Goal: Task Accomplishment & Management: Manage account settings

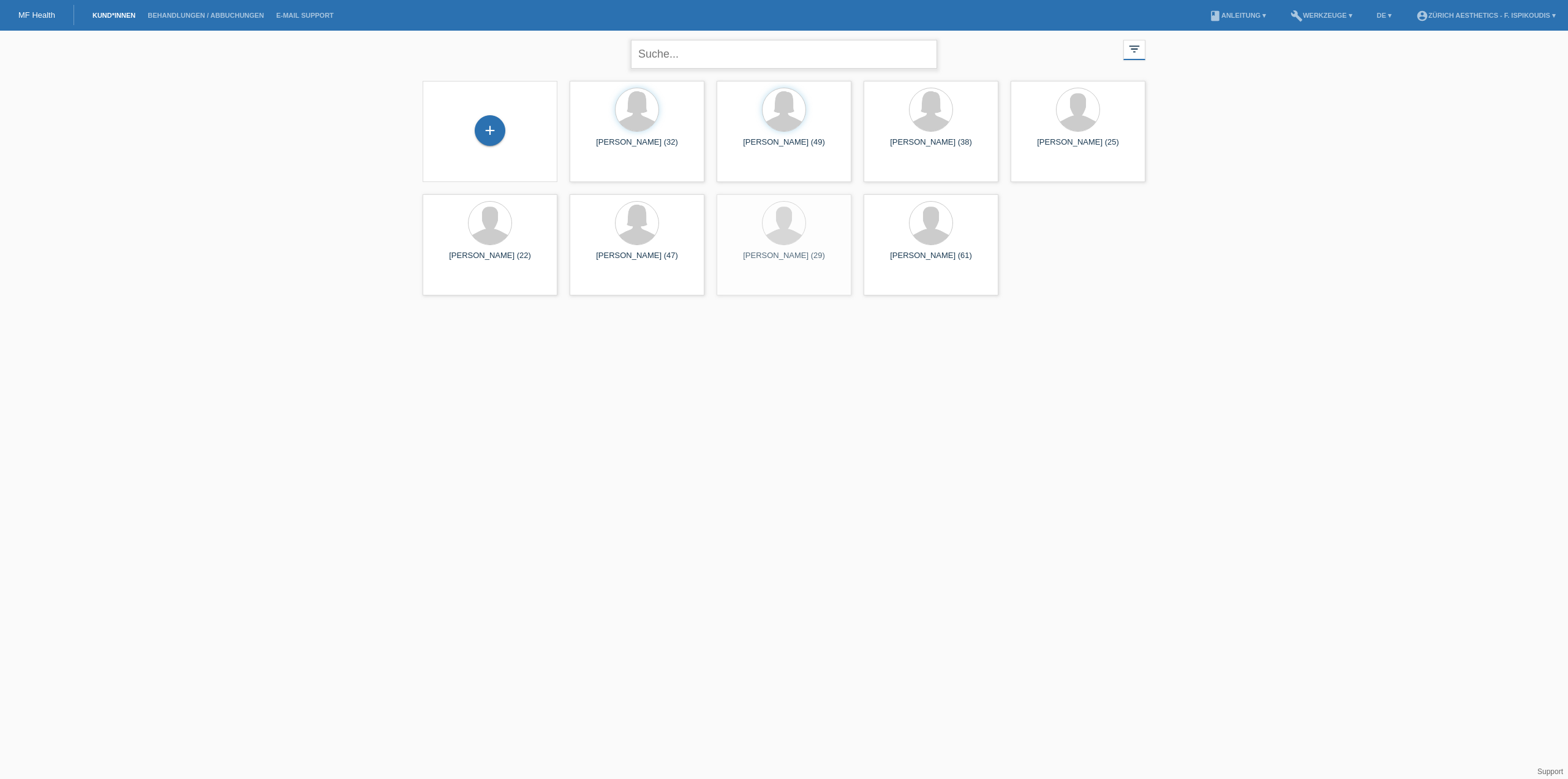
click at [708, 42] on input "text" at bounding box center [784, 54] width 306 height 29
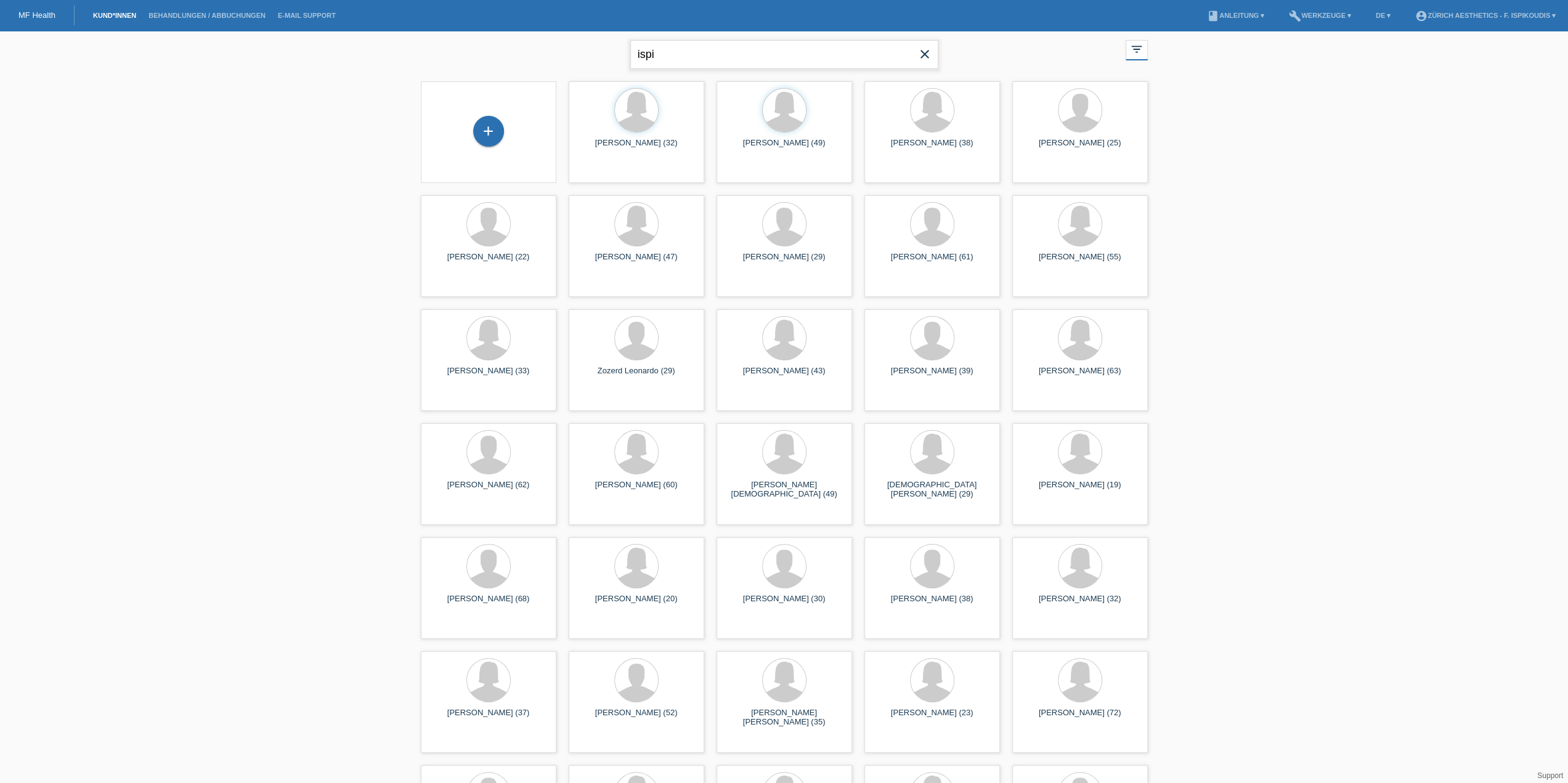
type input "ispi"
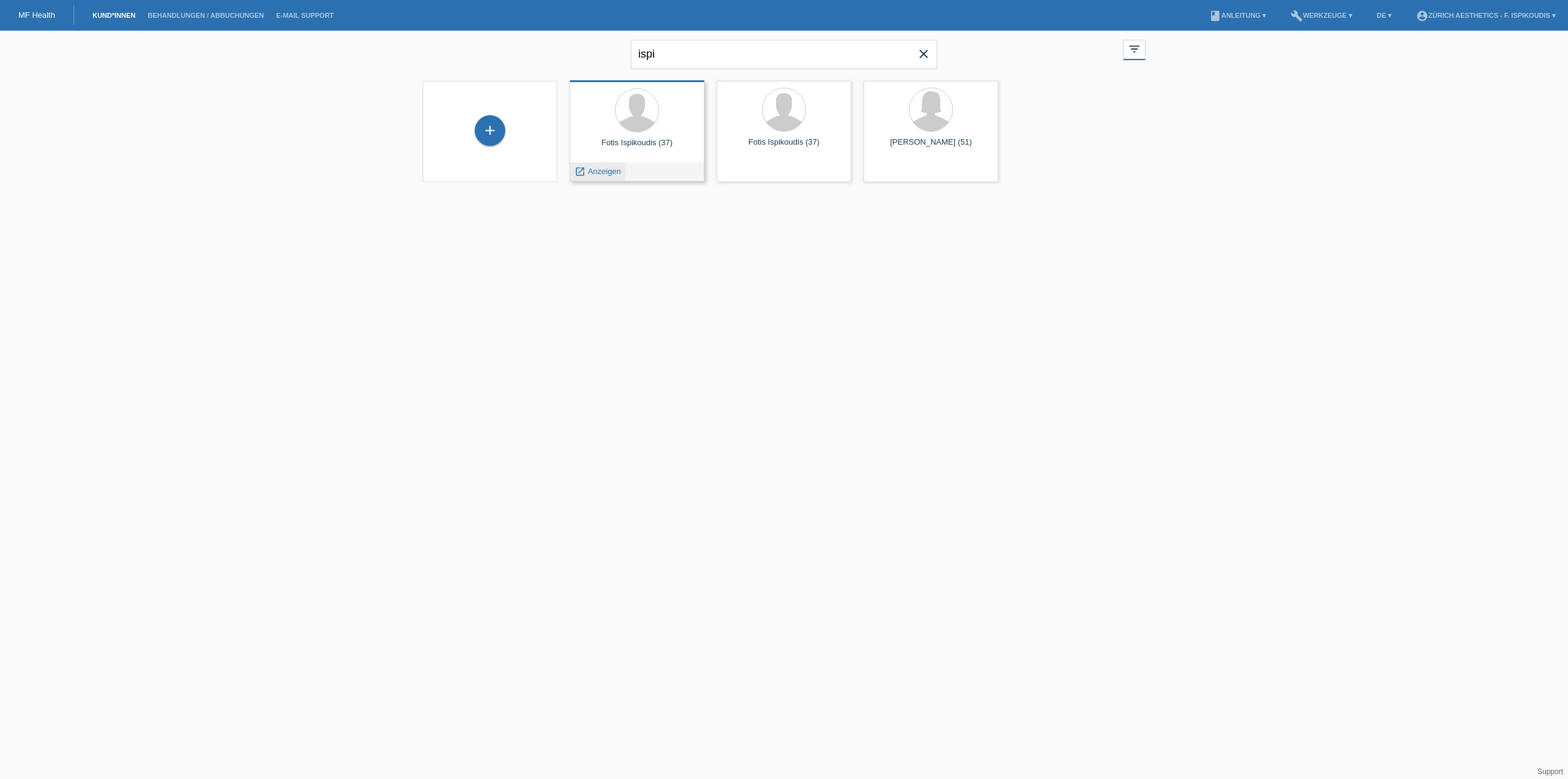
click at [604, 176] on span "Anzeigen" at bounding box center [604, 171] width 33 height 9
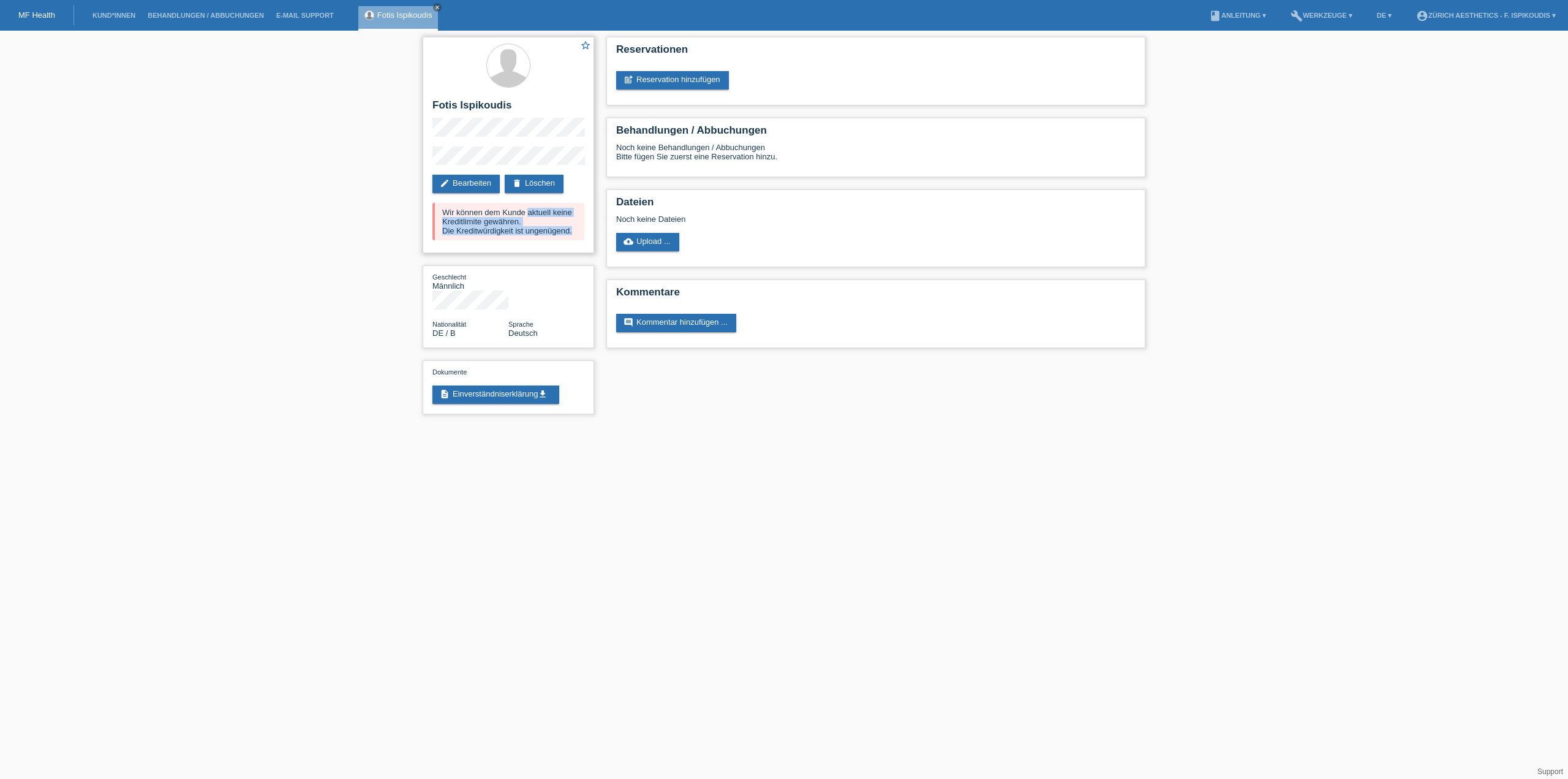
drag, startPoint x: 569, startPoint y: 228, endPoint x: 438, endPoint y: 211, distance: 132.1
click at [438, 211] on div "Wir können dem Kunde aktuell keine Kreditlimite gewähren. Die Kreditwürdigkeit …" at bounding box center [508, 221] width 152 height 37
click at [695, 80] on link "post_add Reservation hinzufügen" at bounding box center [673, 80] width 113 height 19
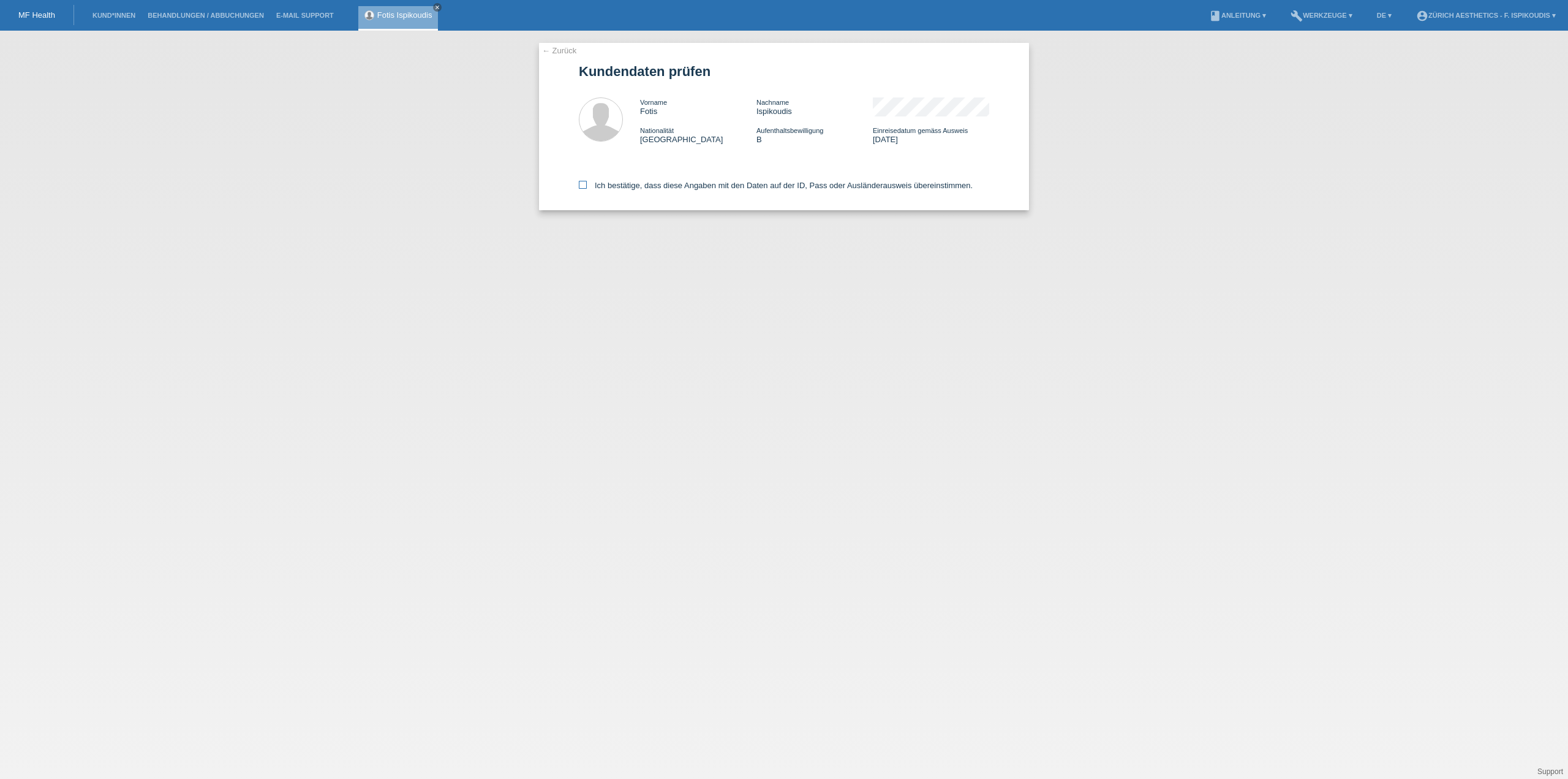
click at [659, 187] on label "Ich bestätige, dass diese Angaben mit den Daten auf der ID, Pass oder Ausländer…" at bounding box center [776, 185] width 394 height 9
click at [587, 187] on input "Ich bestätige, dass diese Angaben mit den Daten auf der ID, Pass oder Ausländer…" at bounding box center [582, 184] width 8 height 8
checkbox input "true"
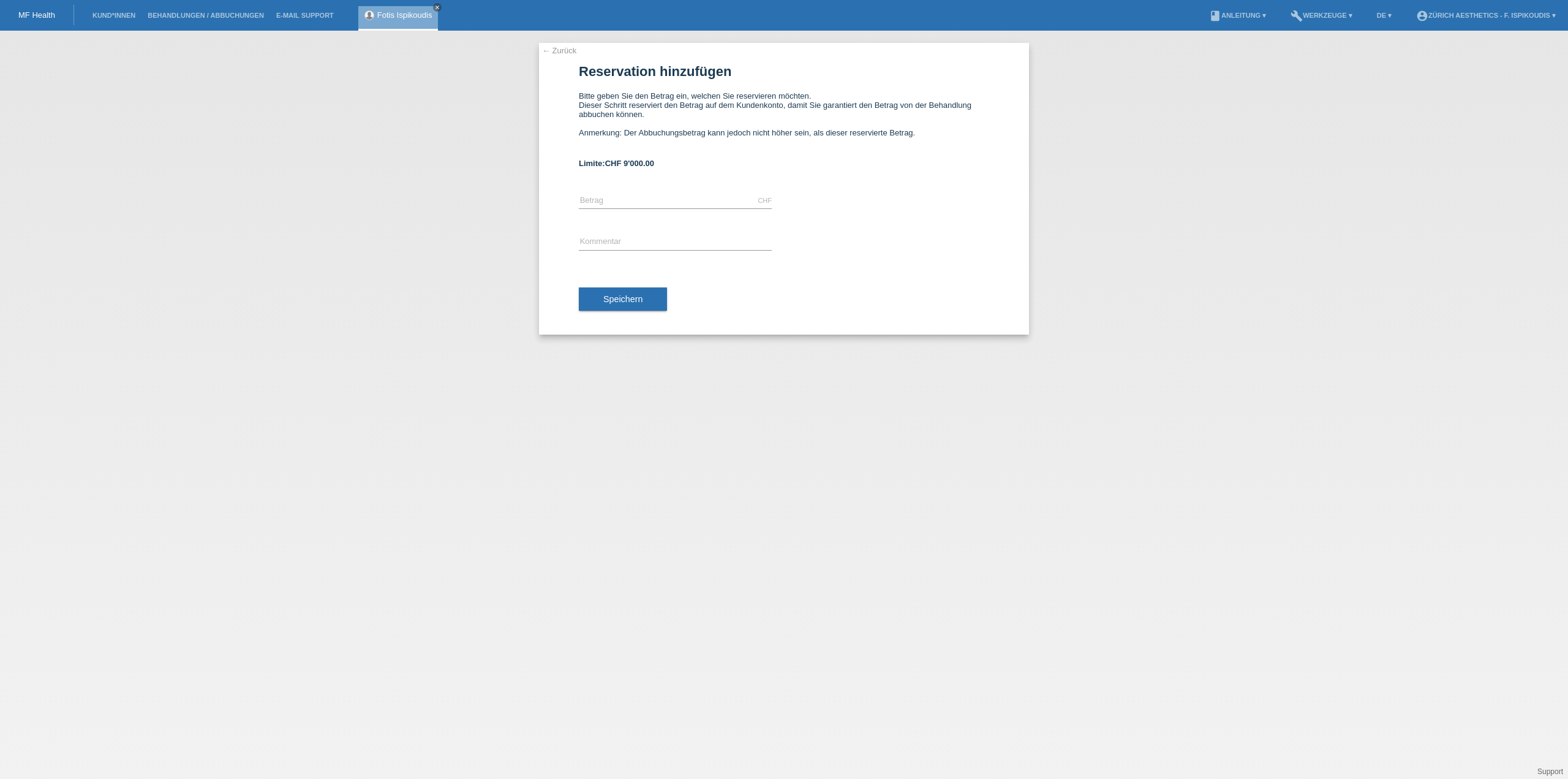
click at [568, 50] on link "← Zurück" at bounding box center [559, 50] width 34 height 9
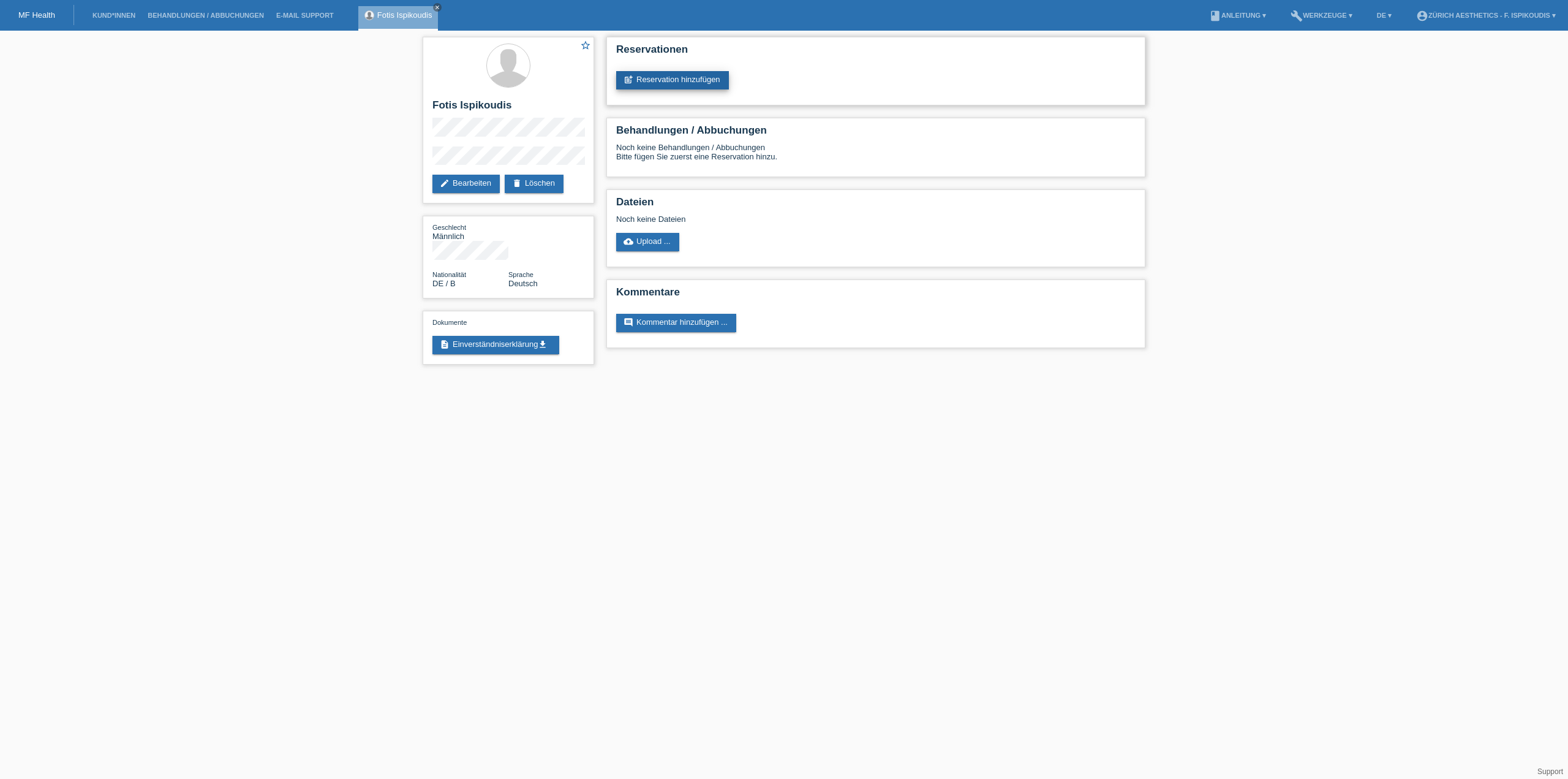
click at [650, 81] on link "post_add Reservation hinzufügen" at bounding box center [673, 80] width 113 height 19
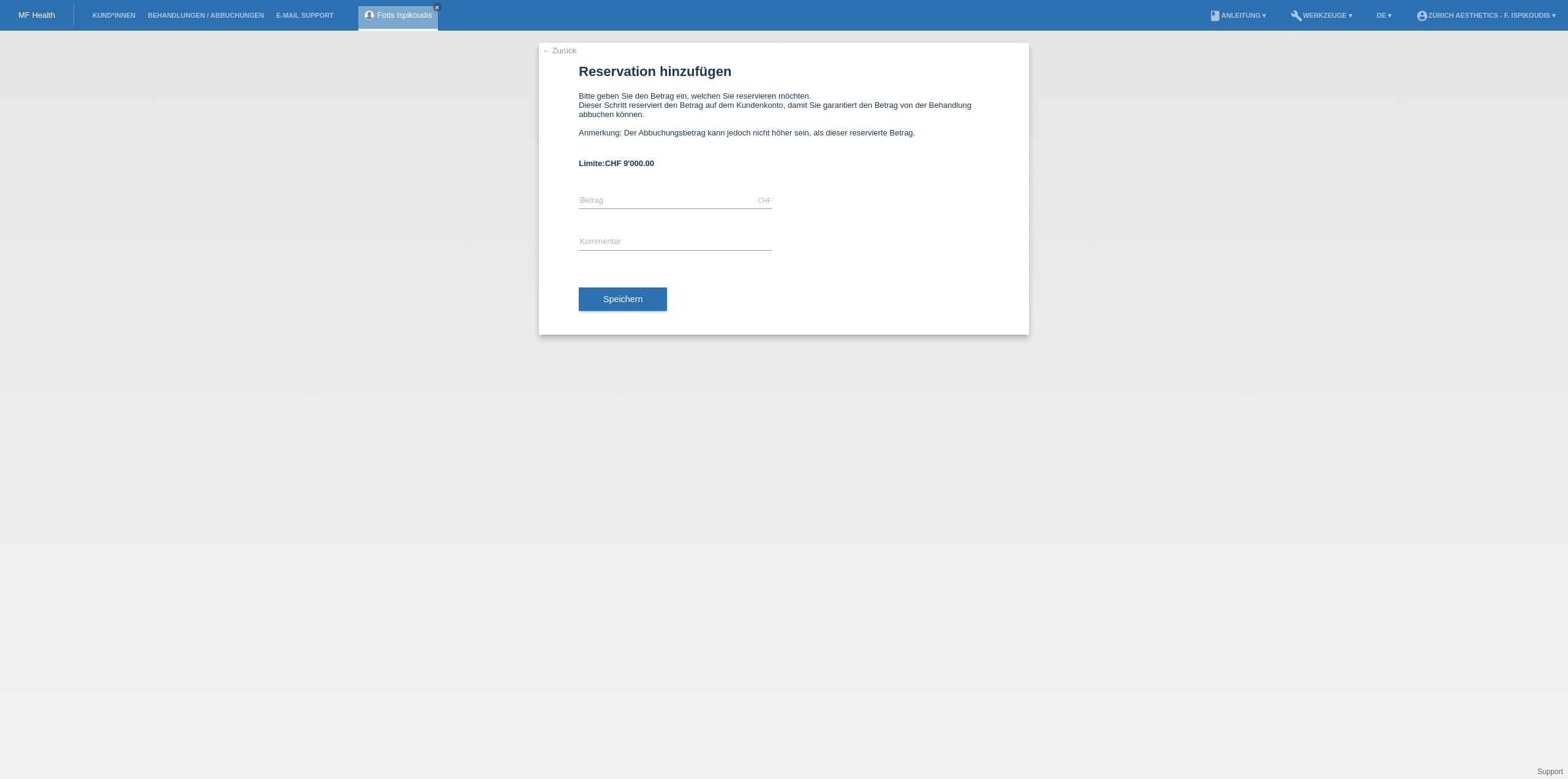
click at [566, 50] on link "← Zurück" at bounding box center [559, 50] width 34 height 9
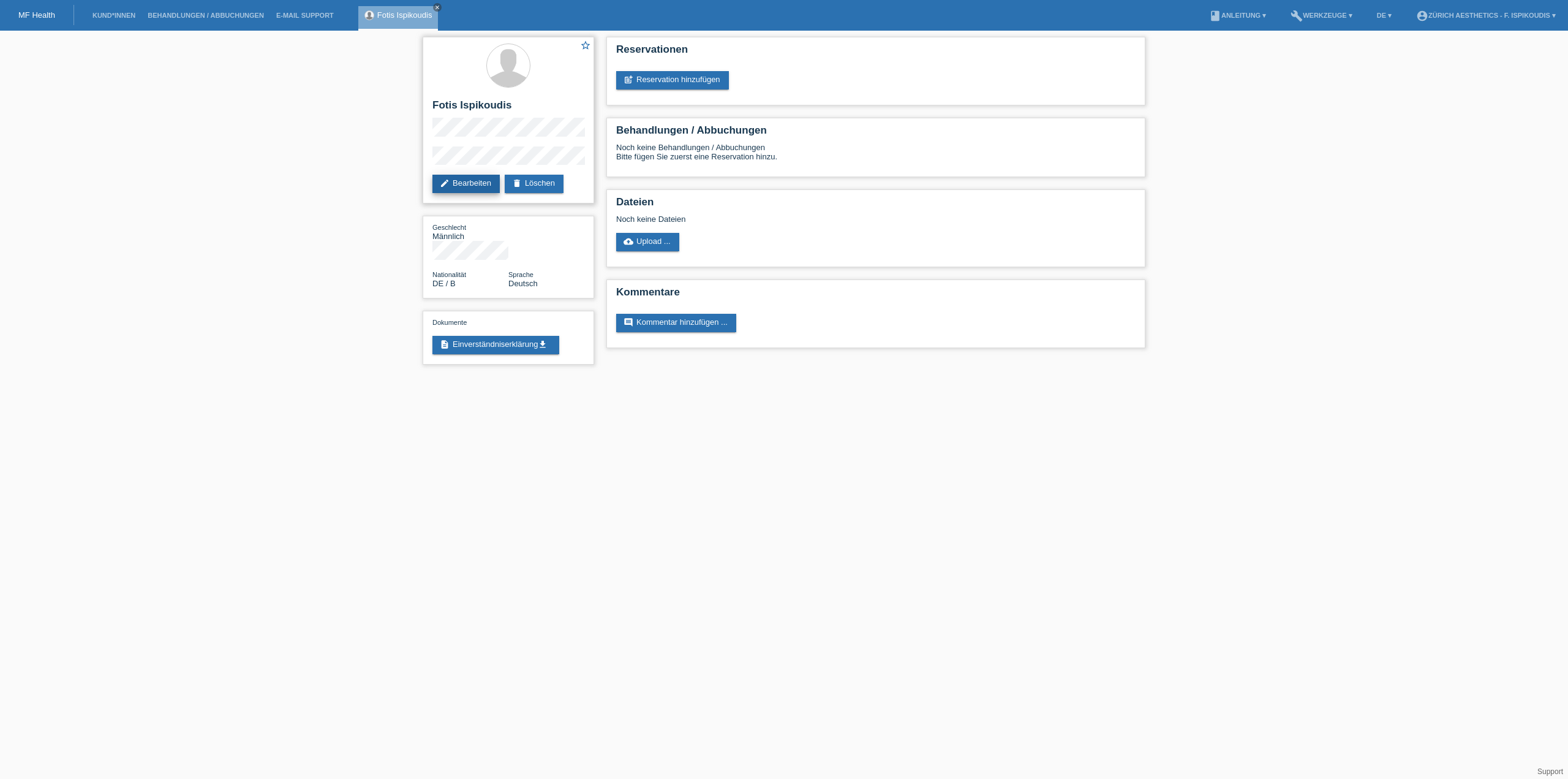
click at [468, 179] on link "edit Bearbeiten" at bounding box center [466, 184] width 67 height 19
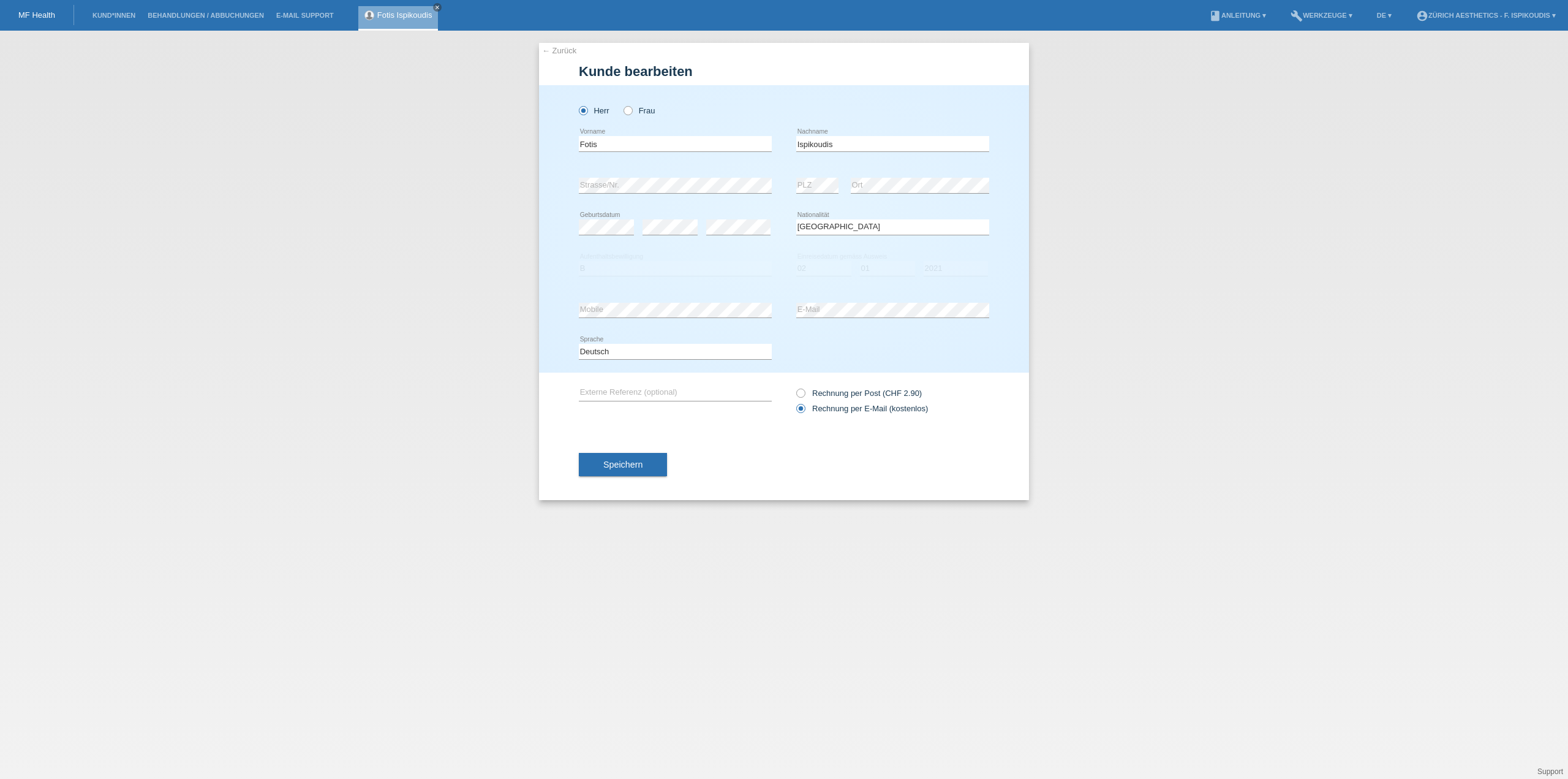
select select "DE"
select select "B"
select select "02"
select select "01"
select select "2021"
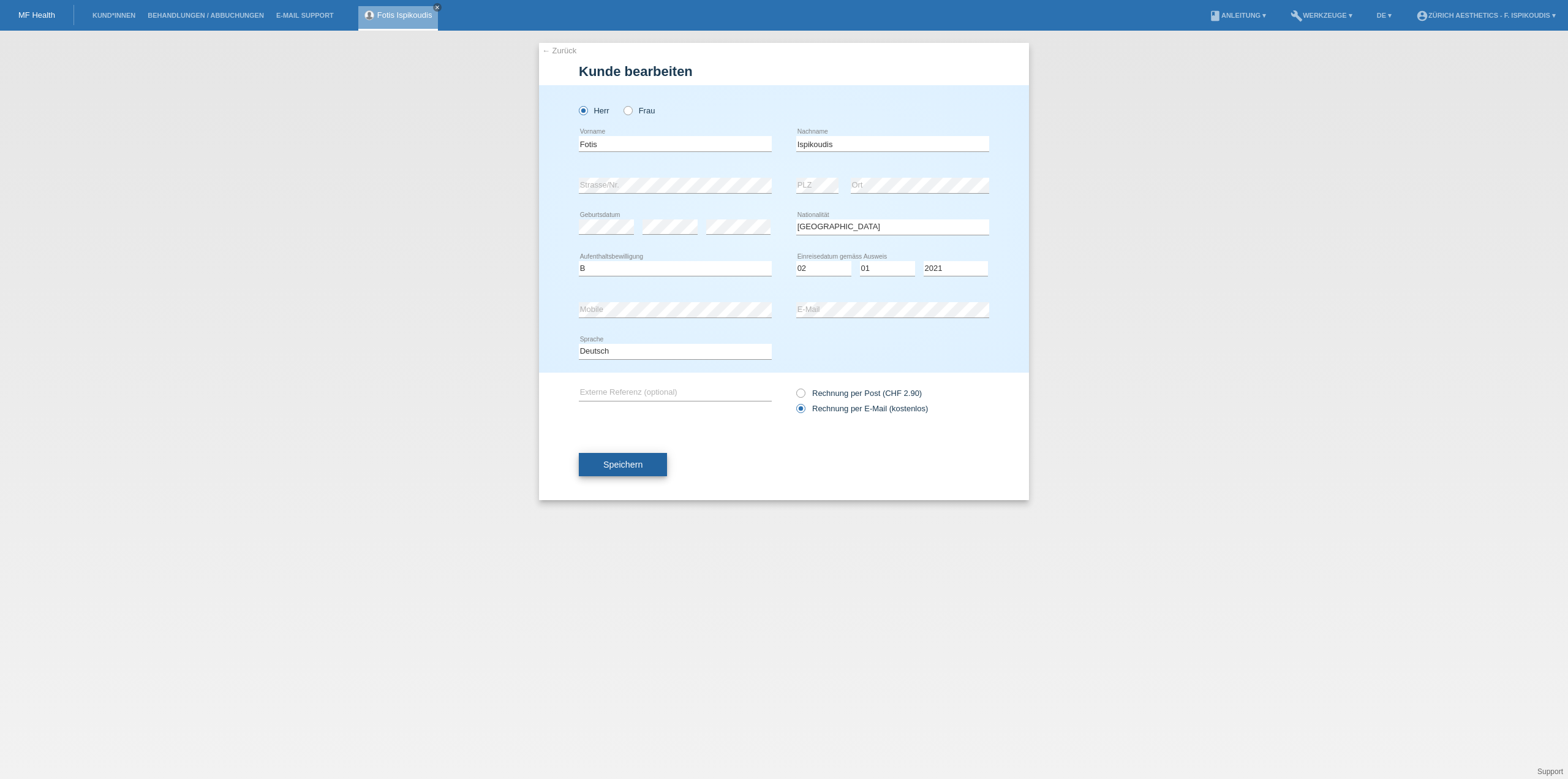
click at [605, 461] on span "Speichern" at bounding box center [622, 464] width 40 height 10
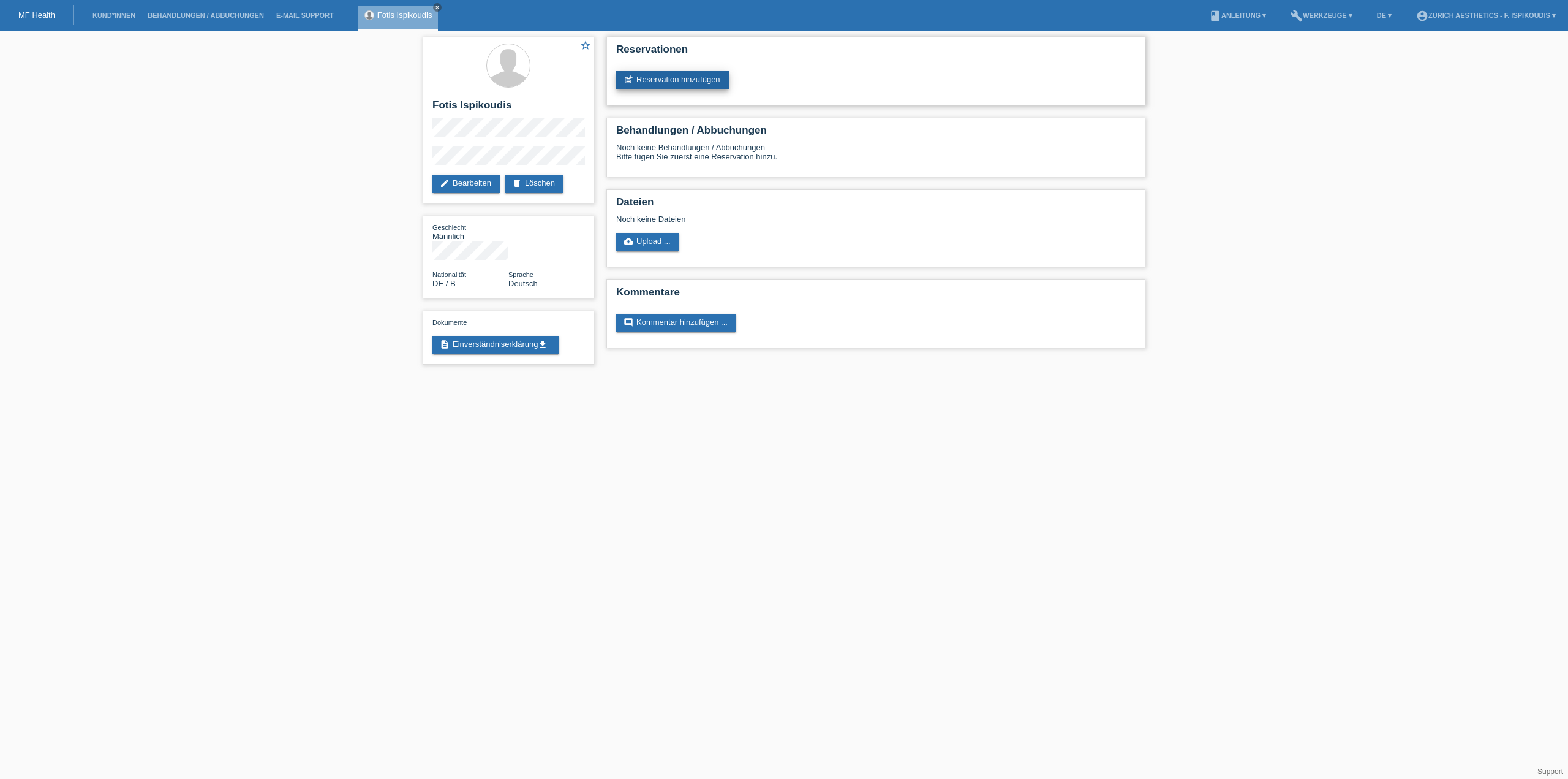
click at [686, 78] on link "post_add Reservation hinzufügen" at bounding box center [673, 80] width 113 height 19
click at [680, 81] on link "post_add Reservation hinzufügen" at bounding box center [673, 80] width 113 height 19
click at [668, 72] on link "post_add Reservation hinzufügen" at bounding box center [673, 80] width 113 height 19
click at [666, 78] on link "post_add Reservation hinzufügen" at bounding box center [673, 80] width 113 height 19
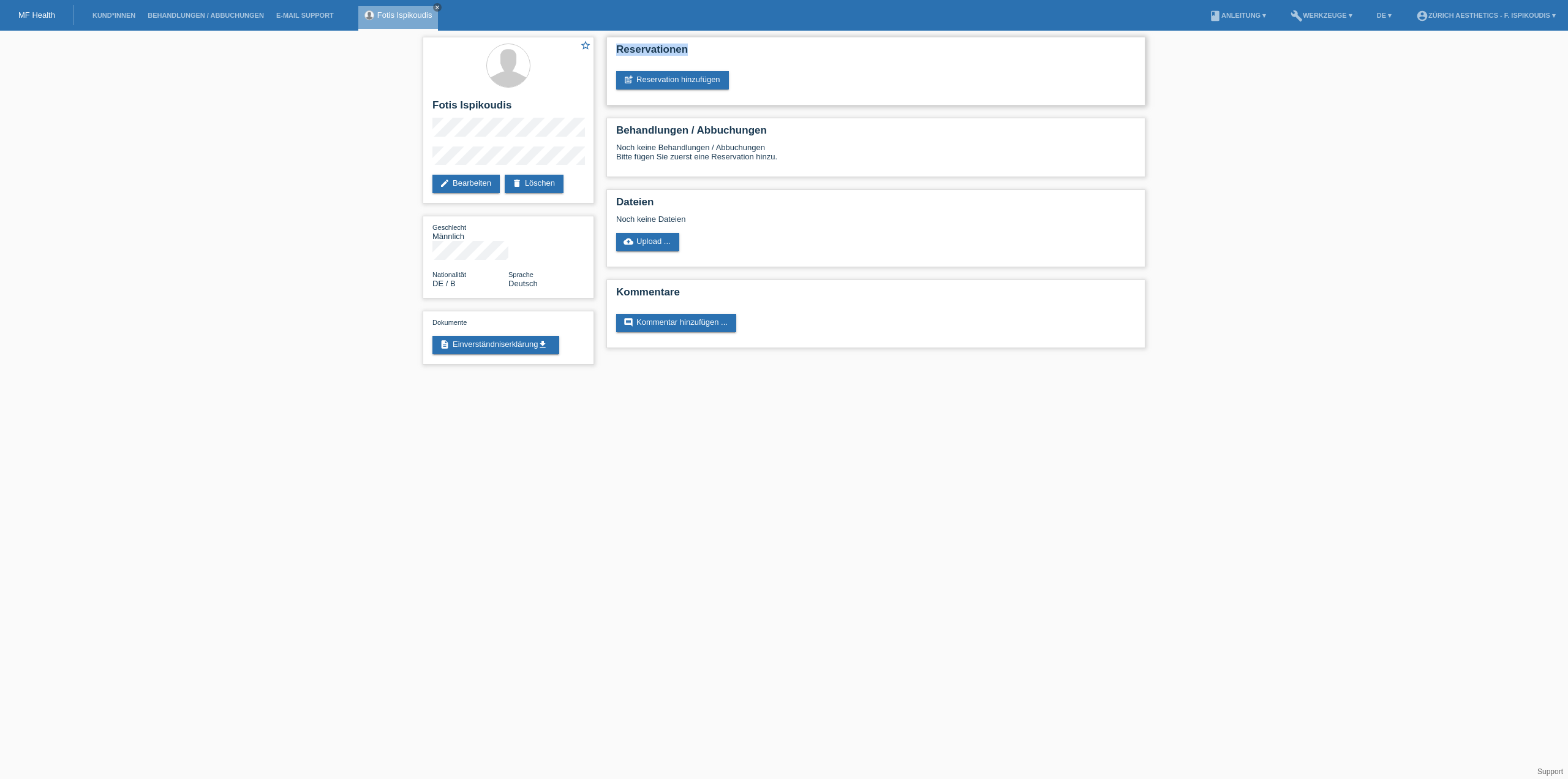
drag, startPoint x: 692, startPoint y: 49, endPoint x: 622, endPoint y: 56, distance: 70.3
click at [615, 49] on div "Reservationen post_add Reservation hinzufügen" at bounding box center [876, 72] width 539 height 69
click at [669, 76] on link "post_add Reservation hinzufügen" at bounding box center [673, 80] width 113 height 19
click at [695, 87] on link "post_add Reservation hinzufügen" at bounding box center [673, 80] width 113 height 19
click at [700, 74] on link "post_add Reservation hinzufügen" at bounding box center [673, 80] width 113 height 19
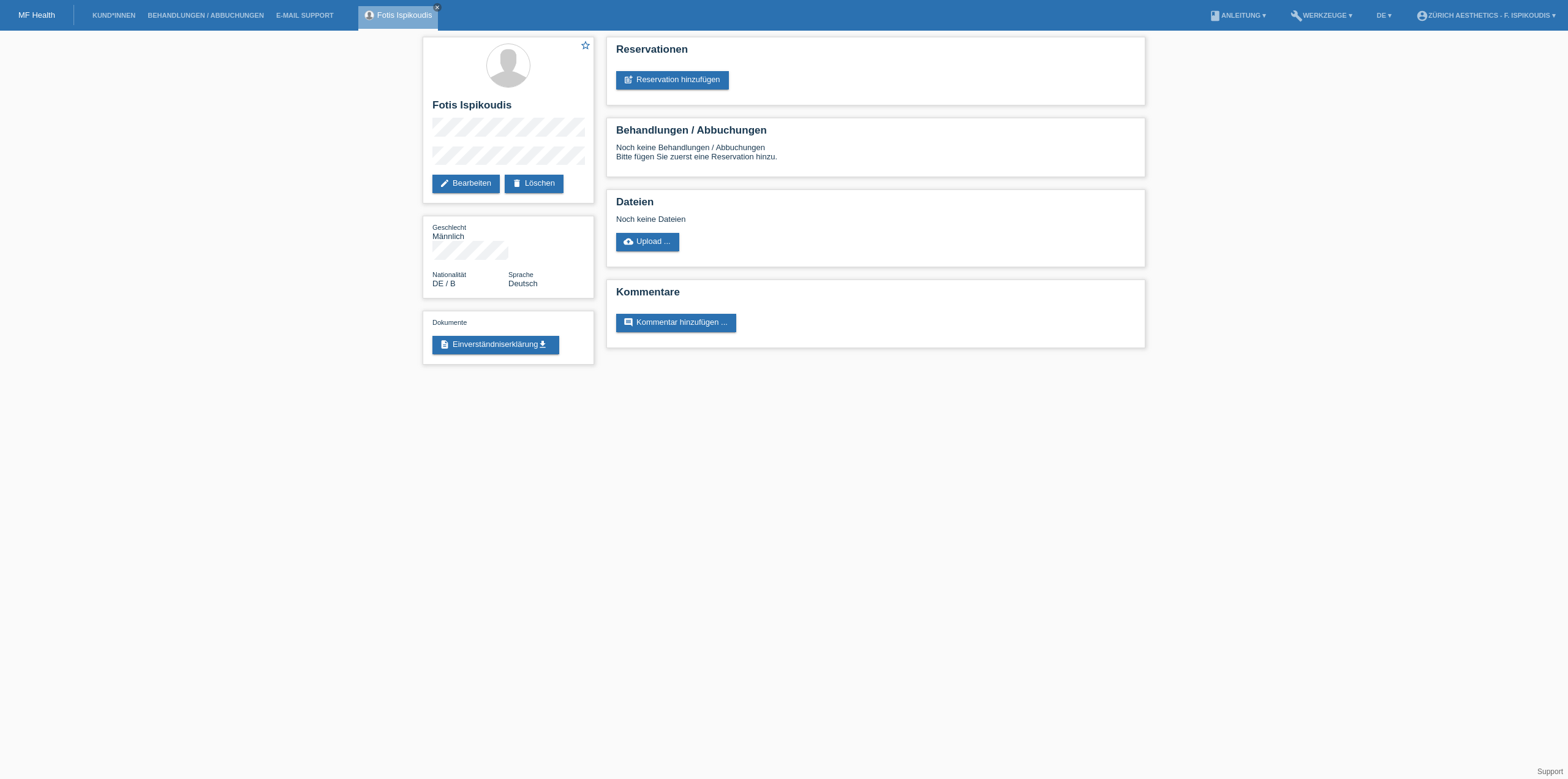
click at [121, 19] on li "Kund*innen" at bounding box center [114, 15] width 56 height 31
click at [121, 17] on link "Kund*innen" at bounding box center [114, 15] width 56 height 8
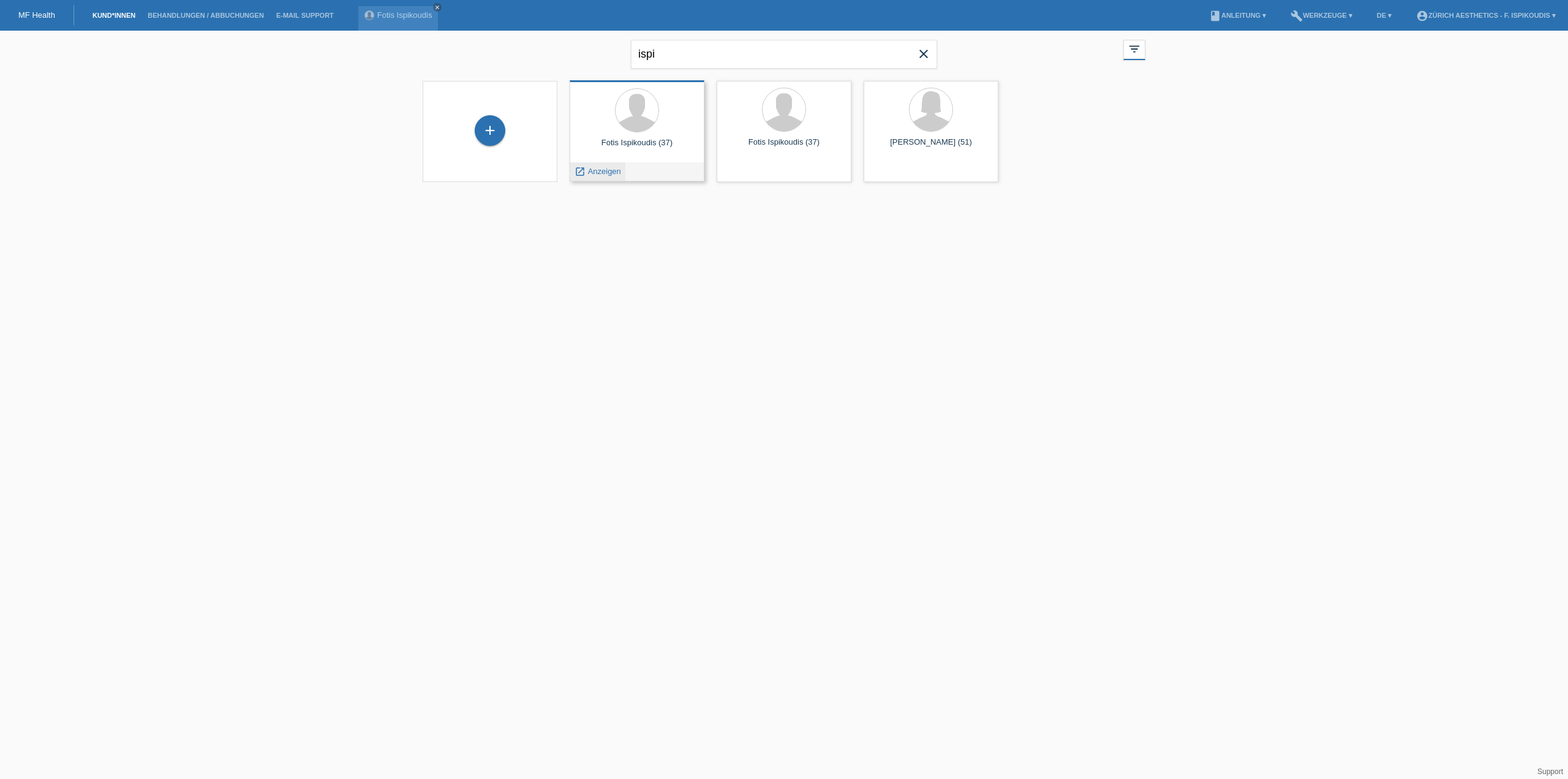
click at [614, 168] on span "Anzeigen" at bounding box center [604, 171] width 33 height 9
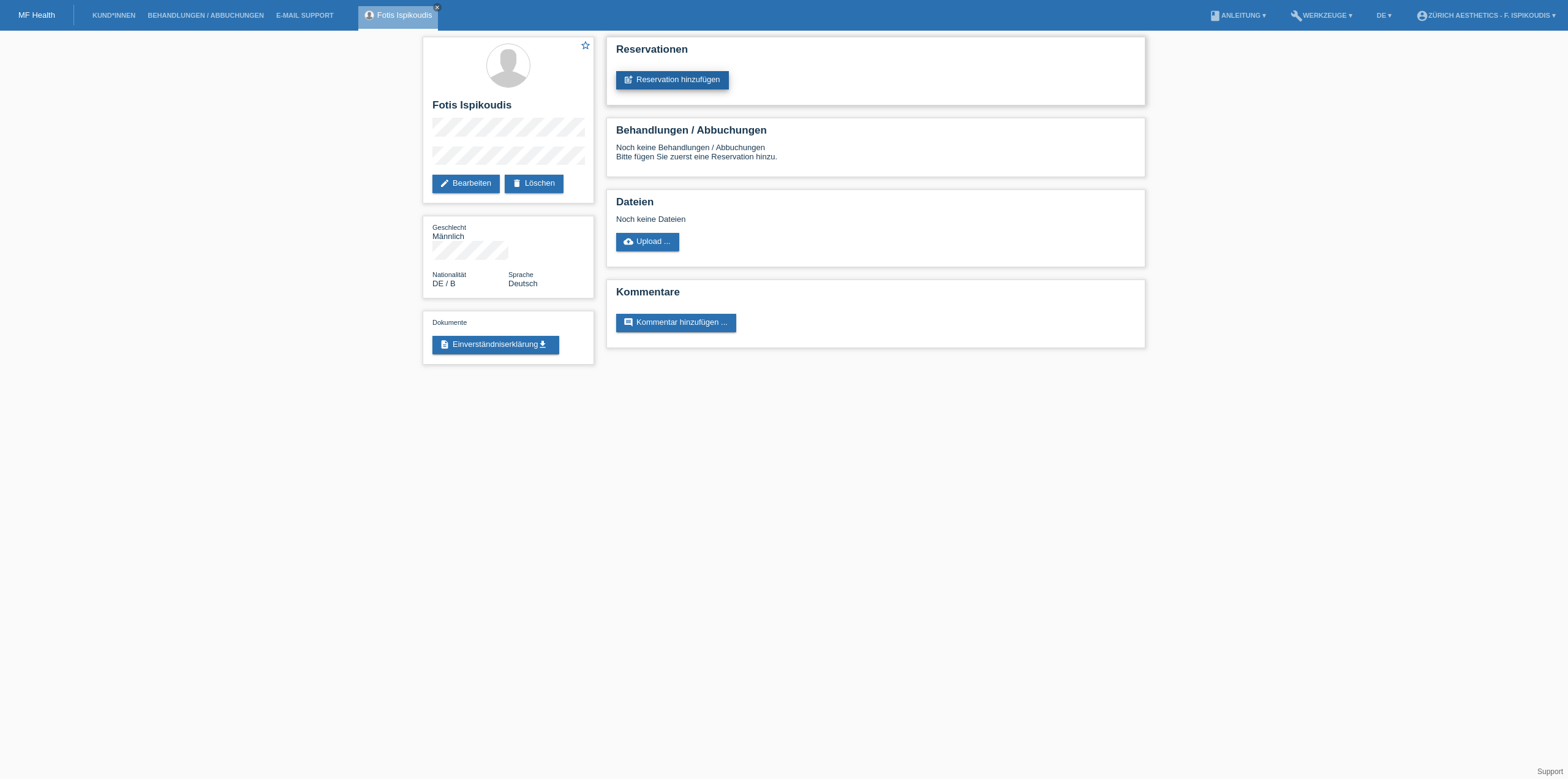
click at [651, 72] on link "post_add Reservation hinzufügen" at bounding box center [673, 80] width 113 height 19
click at [649, 77] on link "post_add Reservation hinzufügen" at bounding box center [673, 80] width 113 height 19
click at [1477, 6] on li "account_circle Zürich Aesthetics - F. Ispikoudis ▾" at bounding box center [1486, 15] width 152 height 31
click at [1478, 13] on link "account_circle Zürich Aesthetics - F. Ispikoudis ▾" at bounding box center [1486, 15] width 152 height 8
click at [1420, 60] on link "Logout" at bounding box center [1421, 61] width 24 height 9
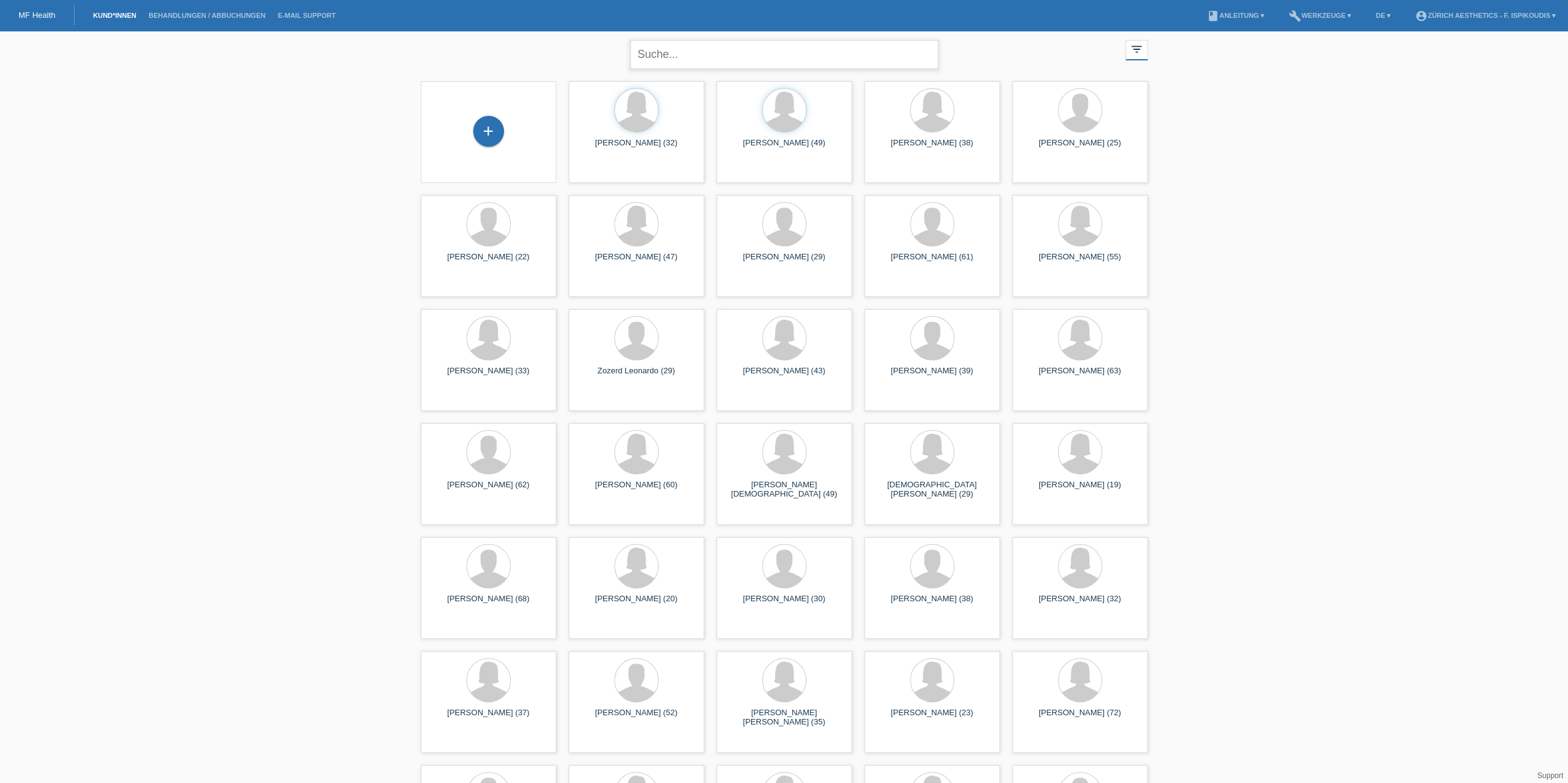
click at [650, 57] on input "text" at bounding box center [784, 54] width 308 height 29
type input "ispi"
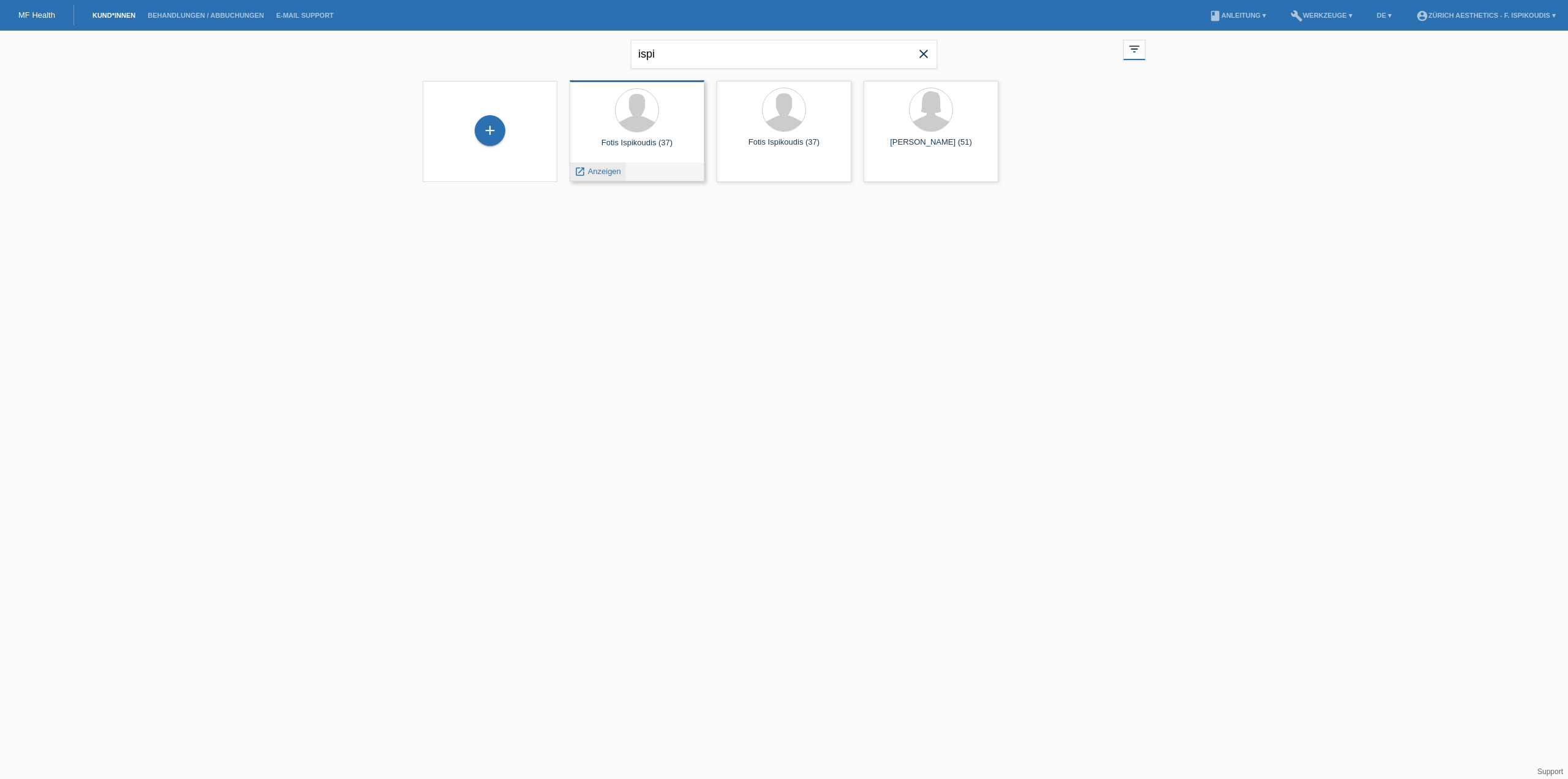
click at [596, 170] on span "Anzeigen" at bounding box center [604, 171] width 33 height 9
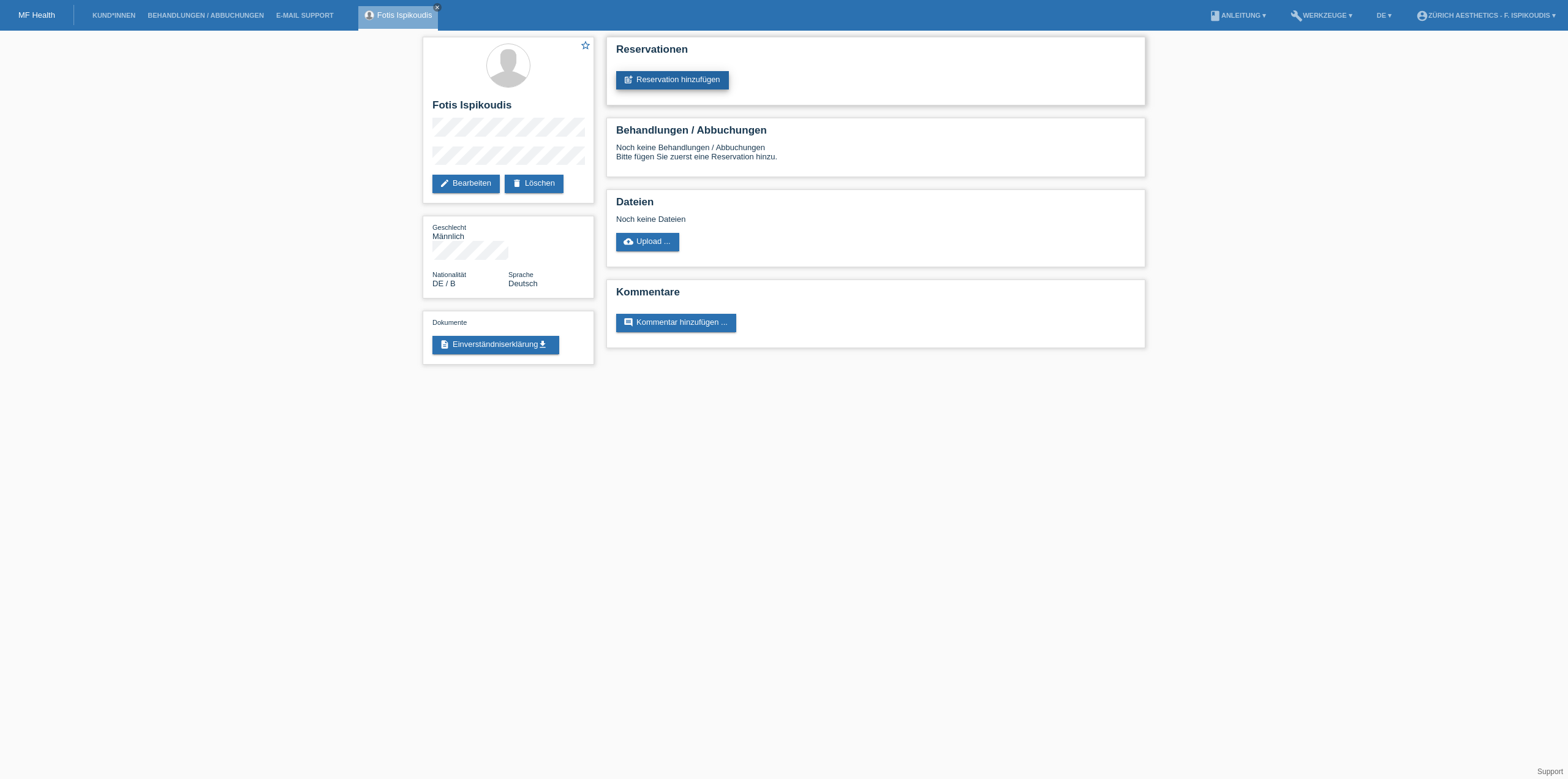
click at [657, 77] on link "post_add Reservation hinzufügen" at bounding box center [673, 80] width 113 height 19
click at [670, 79] on link "post_add Reservation hinzufügen" at bounding box center [673, 80] width 113 height 19
click at [670, 82] on link "post_add Reservation hinzufügen" at bounding box center [673, 80] width 113 height 19
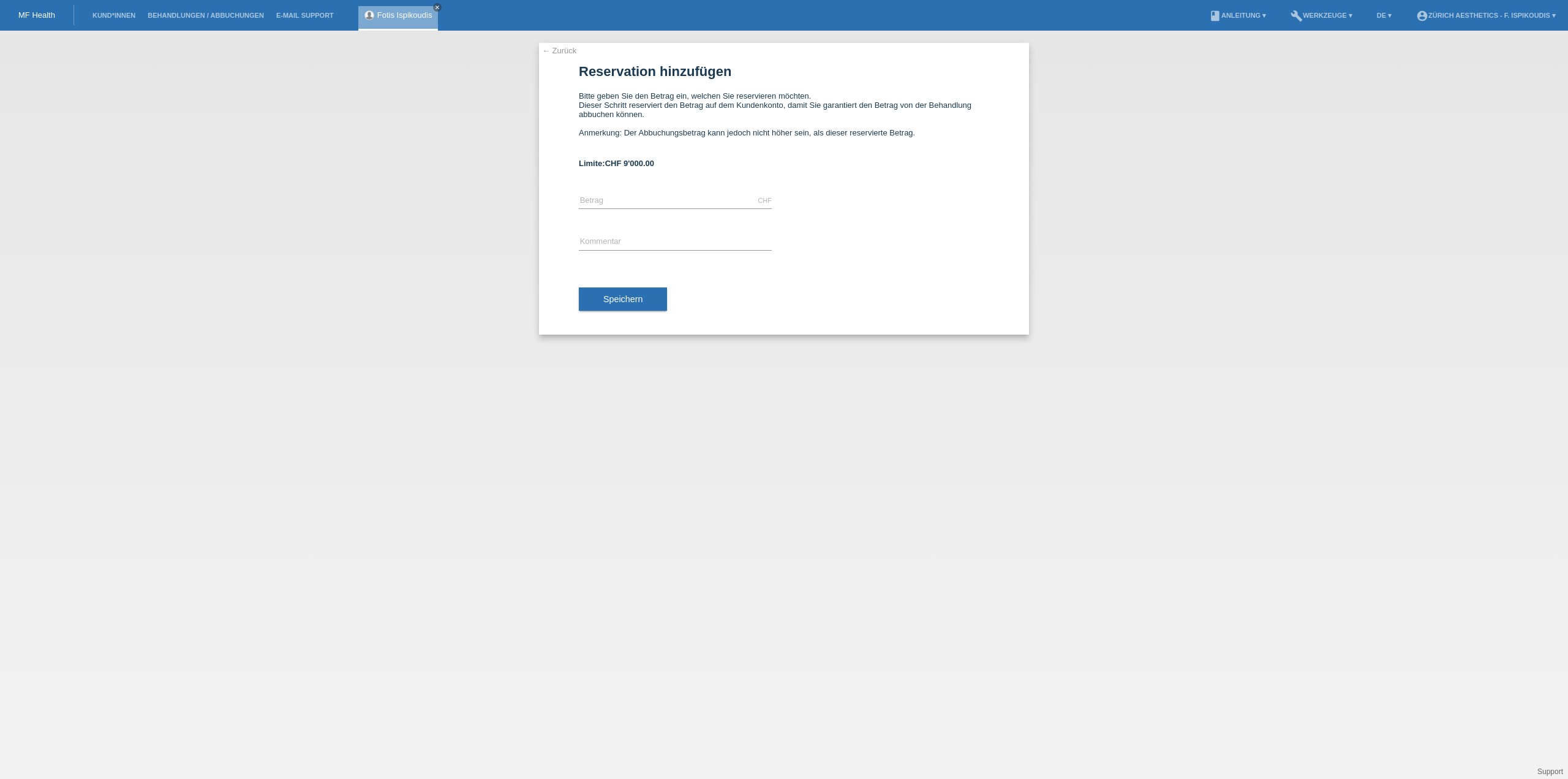
click at [561, 52] on link "← Zurück" at bounding box center [559, 50] width 34 height 9
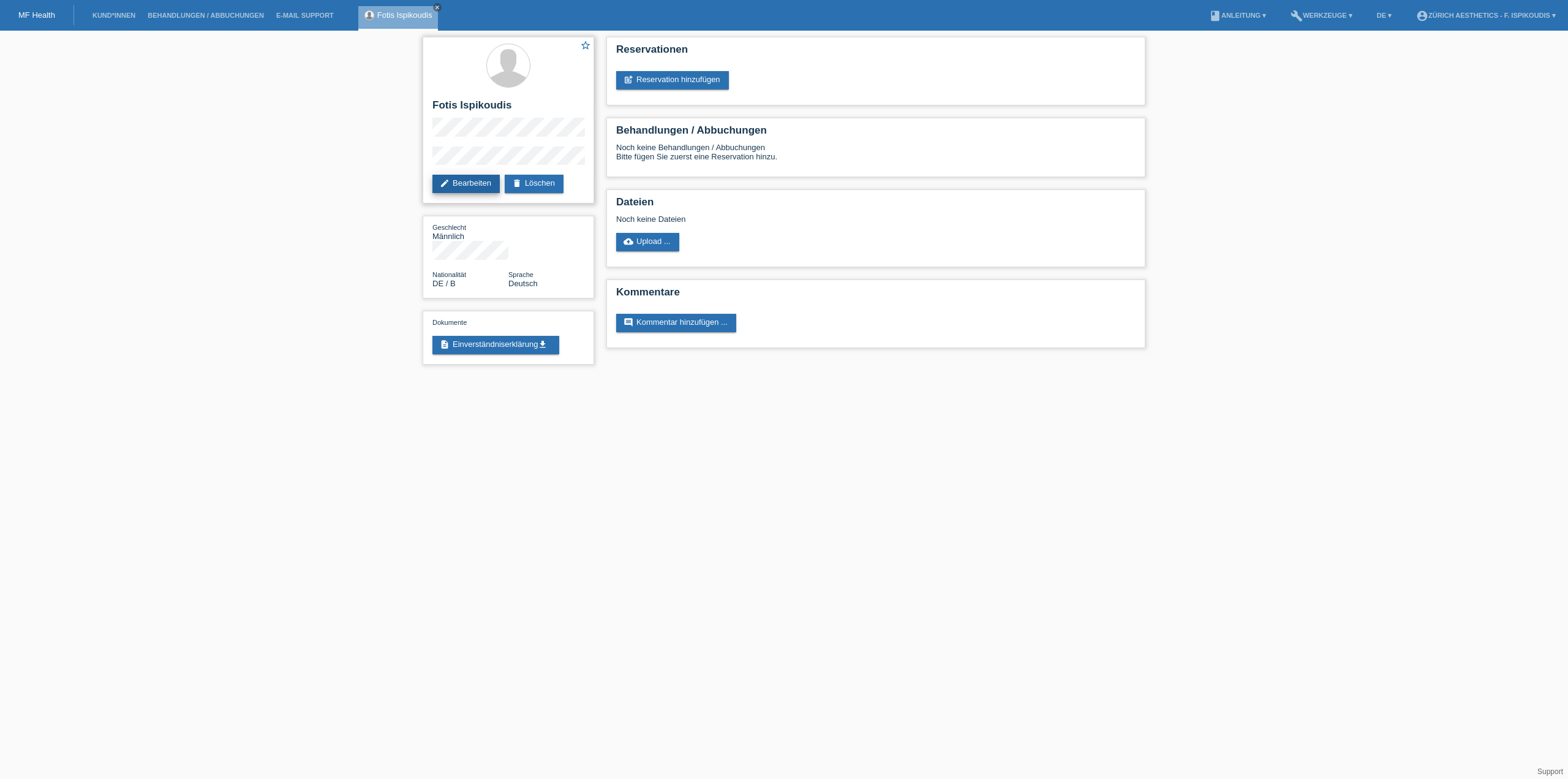
click at [457, 182] on link "edit Bearbeiten" at bounding box center [466, 184] width 67 height 19
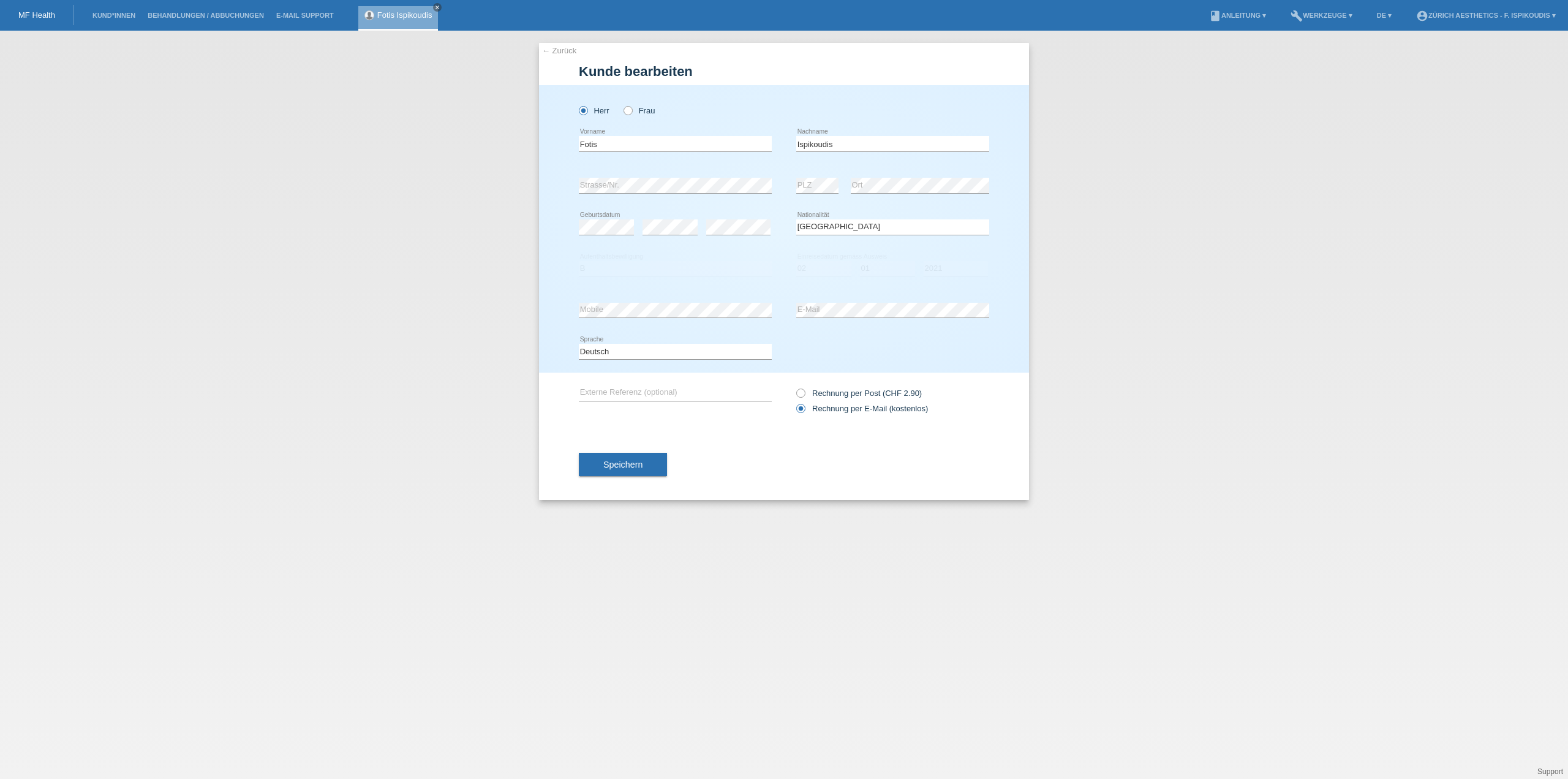
select select "DE"
select select "B"
select select "02"
select select "01"
select select "2021"
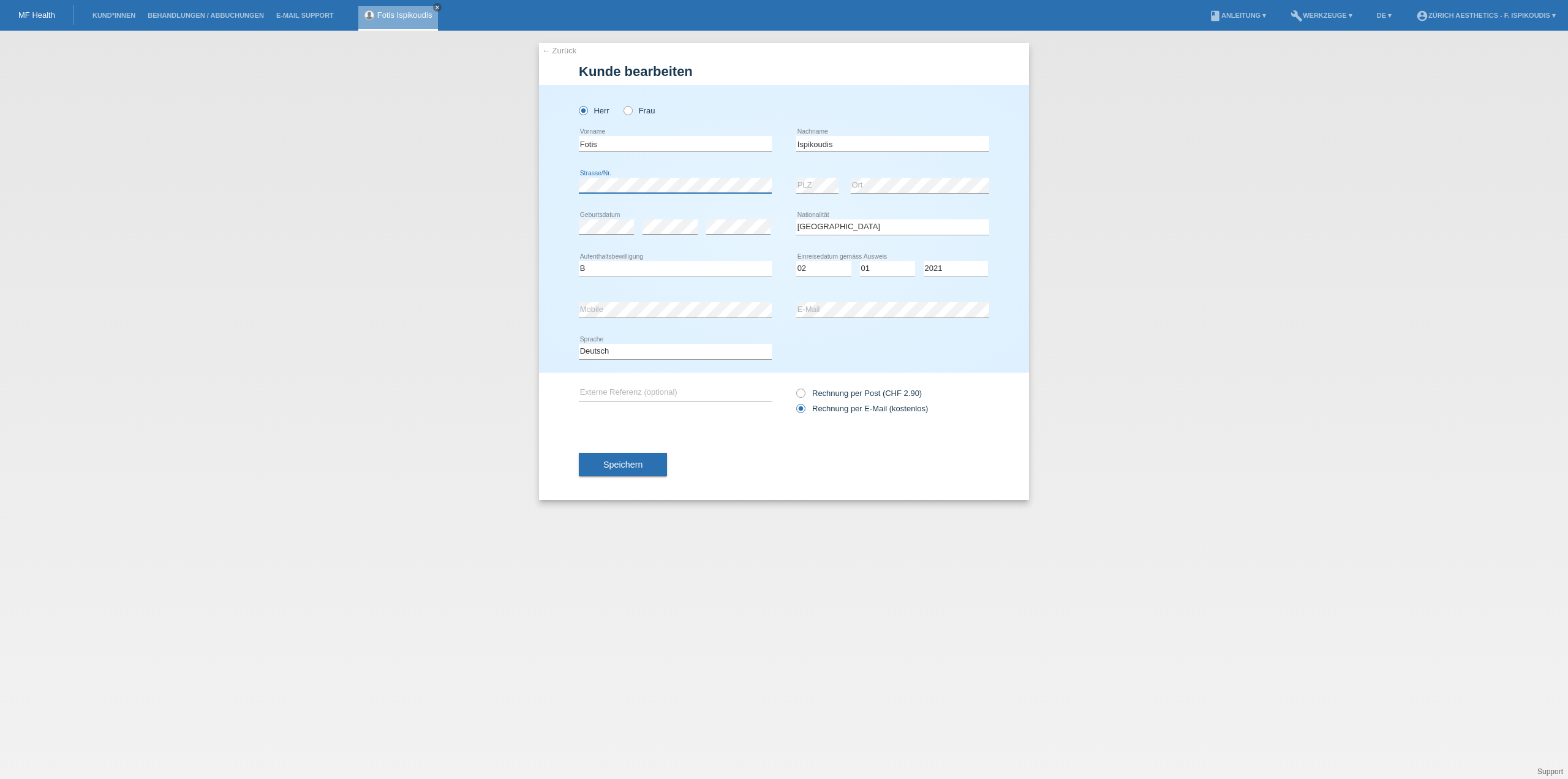
click at [488, 184] on div "← Zurück Kunde bearbeiten Herr Frau Fotis error Vorname error C" at bounding box center [784, 404] width 1568 height 748
select select "CH"
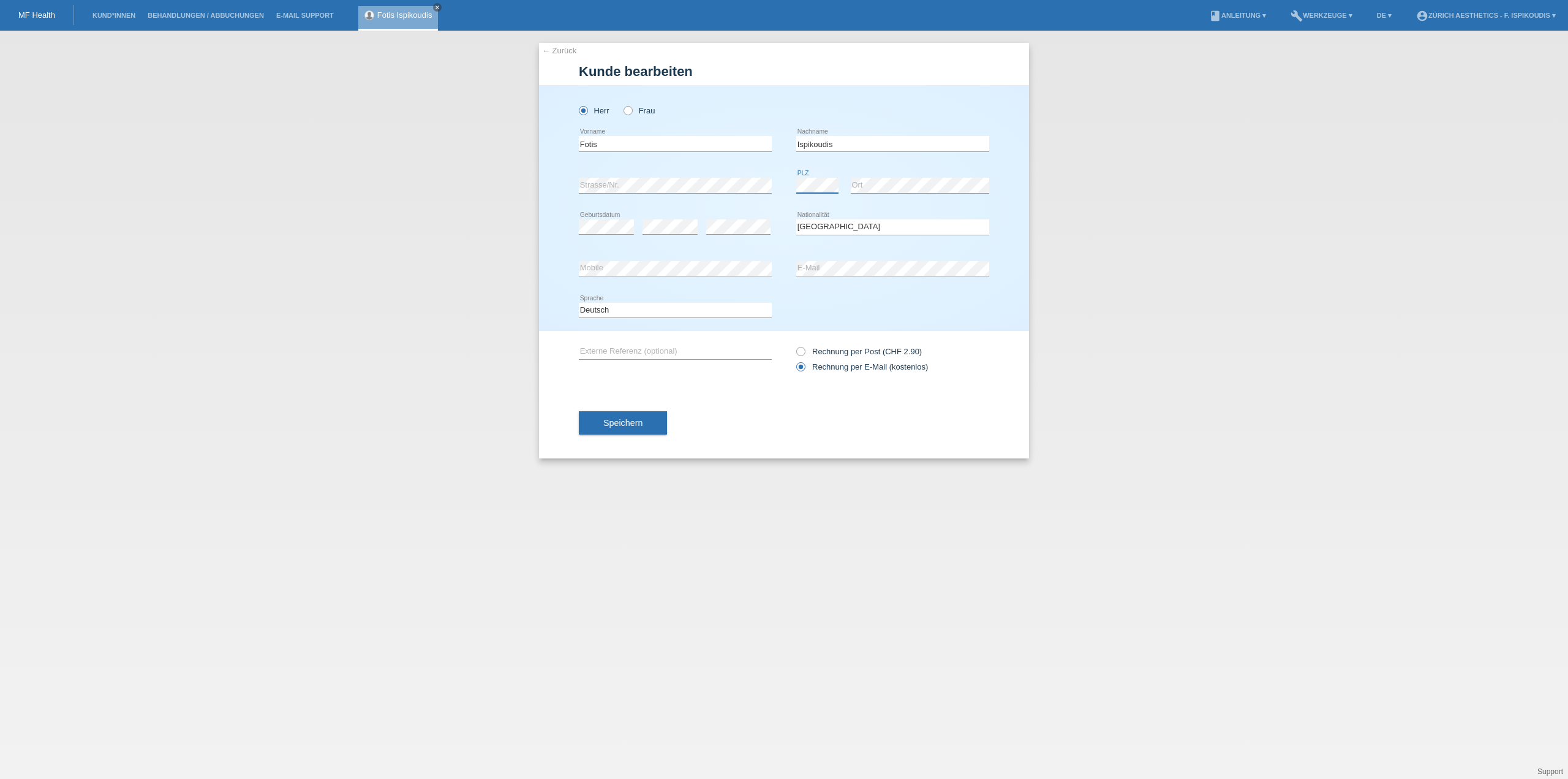
click at [748, 186] on div "error Strasse/Nr. error PLZ error Ort" at bounding box center [784, 186] width 411 height 42
drag, startPoint x: 716, startPoint y: 198, endPoint x: 735, endPoint y: 177, distance: 28.3
click at [735, 177] on div "error Strasse/Nr." at bounding box center [675, 186] width 193 height 42
click at [763, 172] on div "error Strasse/Nr." at bounding box center [675, 186] width 193 height 42
click at [651, 421] on button "Speichern" at bounding box center [622, 423] width 88 height 24
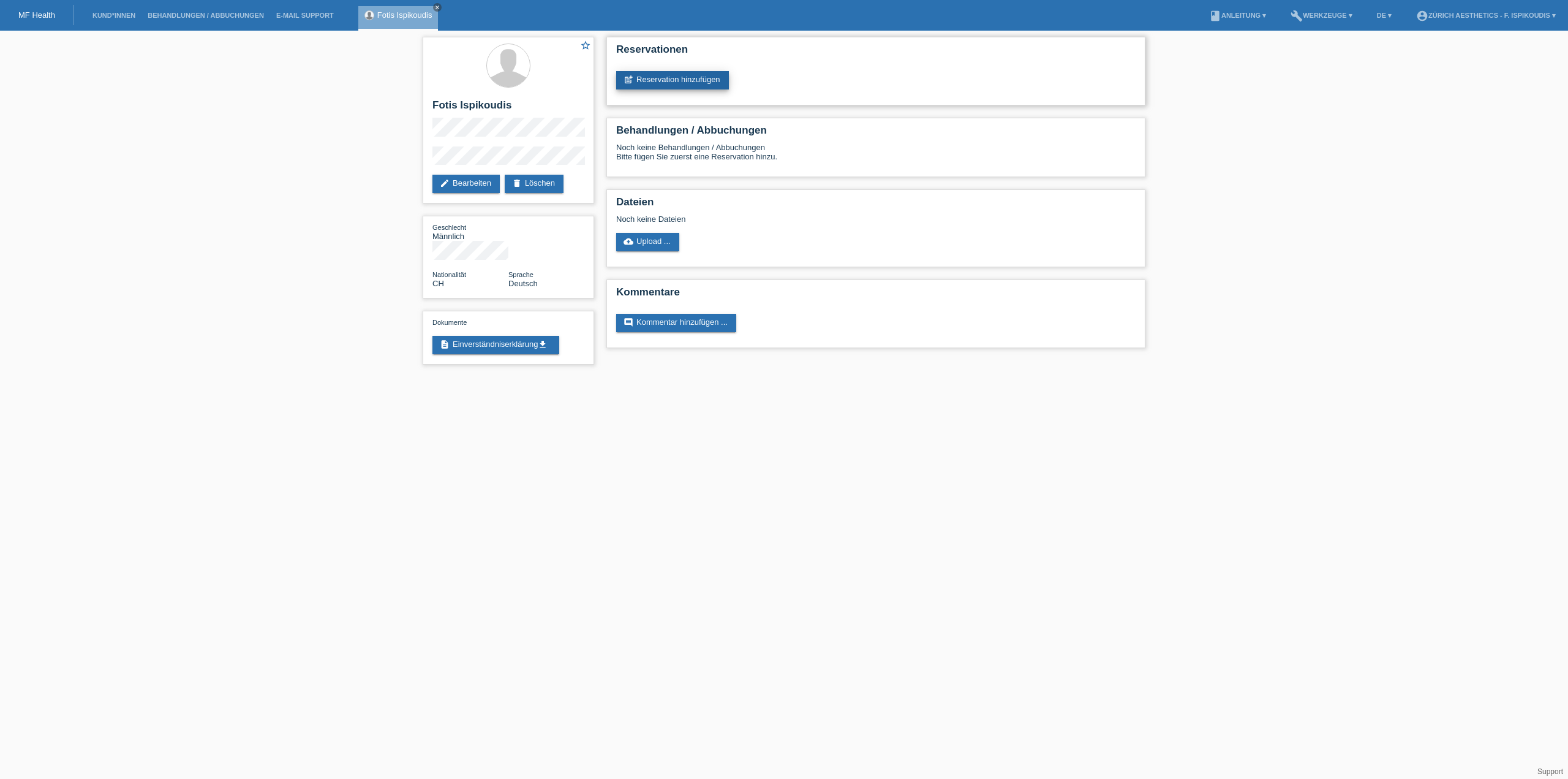
click at [673, 82] on link "post_add Reservation hinzufügen" at bounding box center [673, 80] width 113 height 19
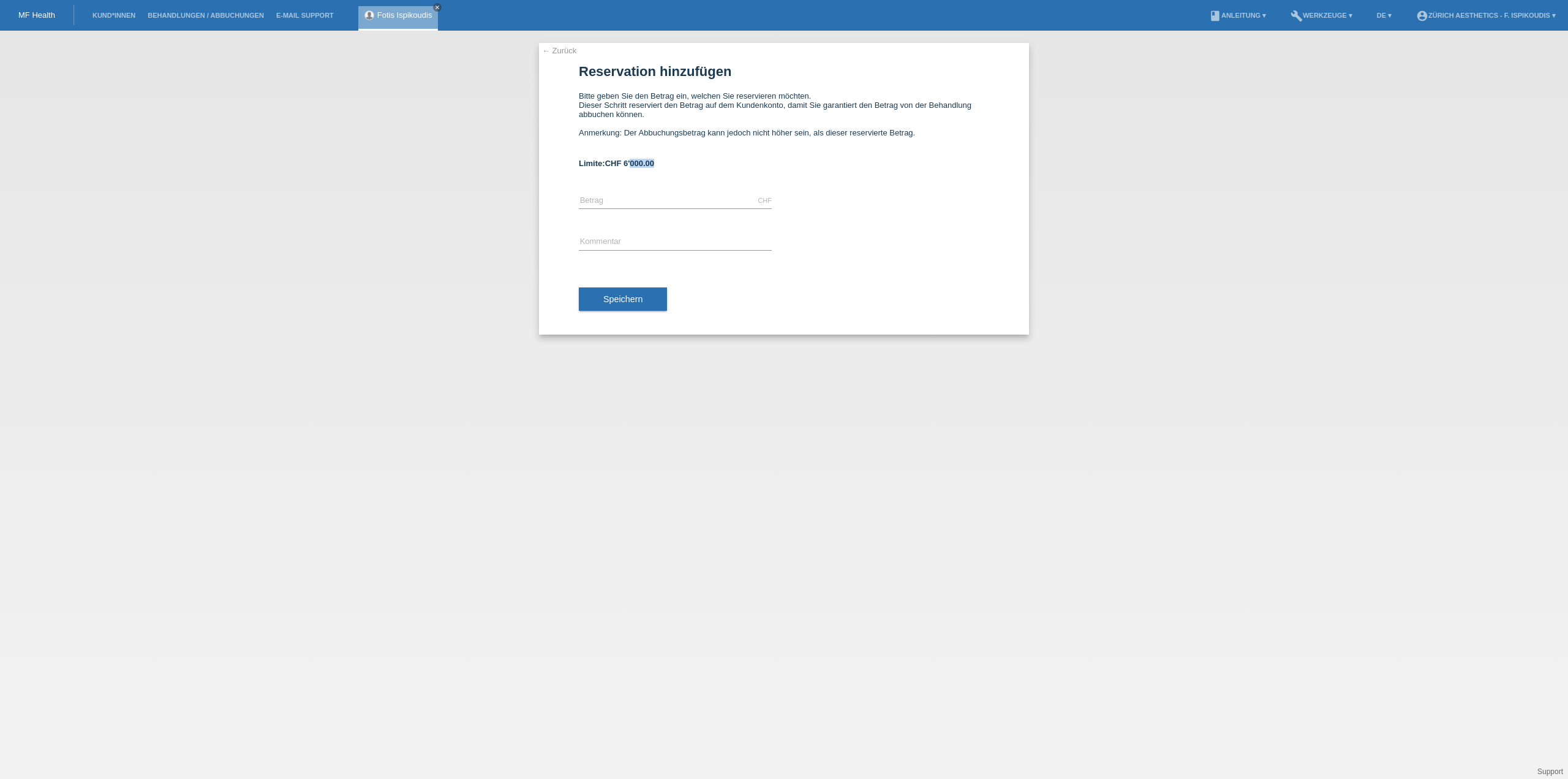
drag, startPoint x: 679, startPoint y: 165, endPoint x: 633, endPoint y: 165, distance: 46.0
click at [633, 165] on div "Limite: CHF 6'000.00" at bounding box center [784, 163] width 411 height 9
click at [633, 165] on span "CHF 6'000.00" at bounding box center [630, 163] width 49 height 9
drag, startPoint x: 633, startPoint y: 165, endPoint x: 681, endPoint y: 165, distance: 48.0
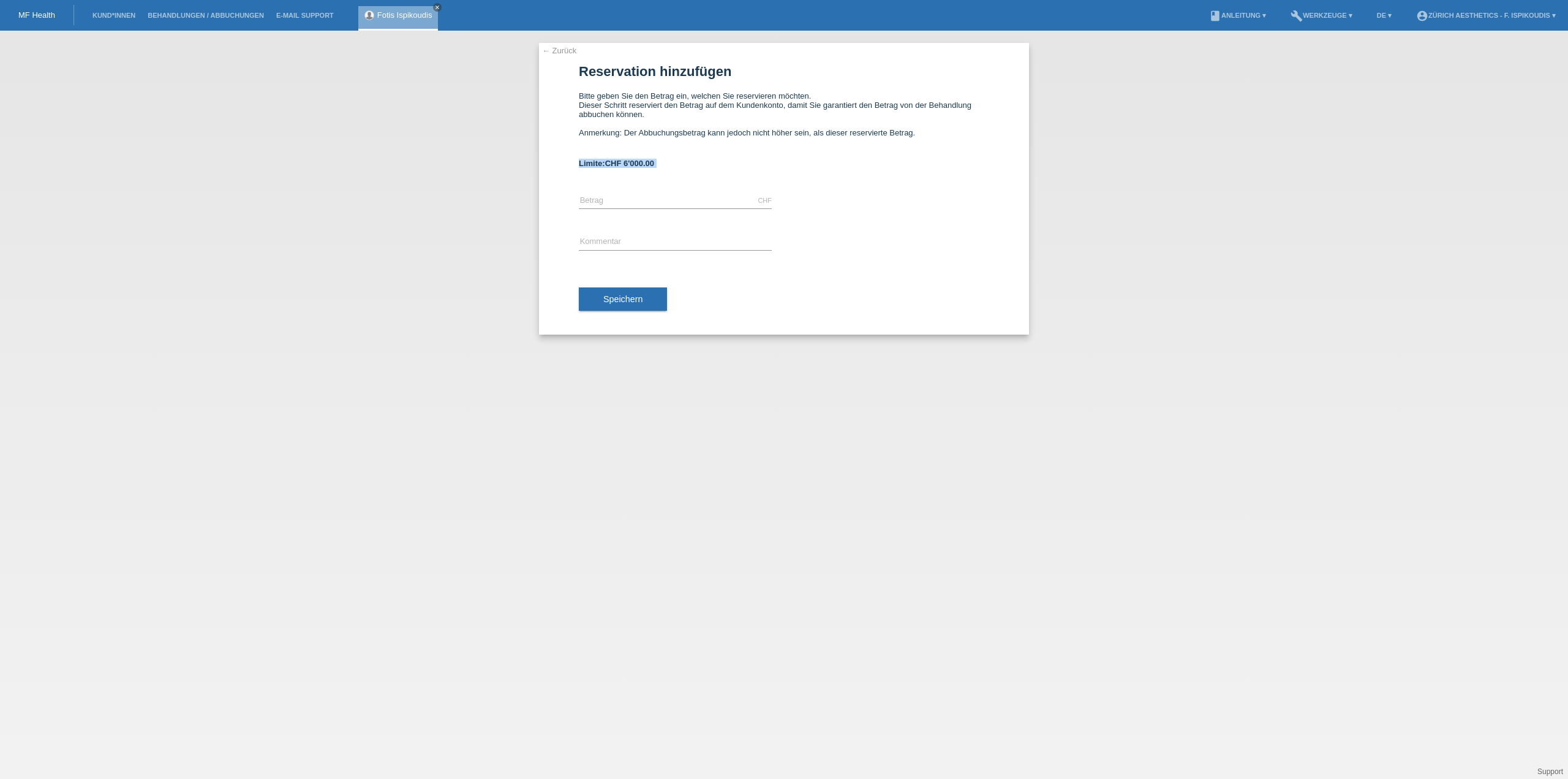
click at [633, 165] on span "CHF 6'000.00" at bounding box center [630, 163] width 49 height 9
click at [686, 165] on div "Limite: CHF 6'000.00" at bounding box center [784, 163] width 411 height 9
click at [687, 165] on div "Limite: CHF 6'000.00" at bounding box center [784, 163] width 411 height 9
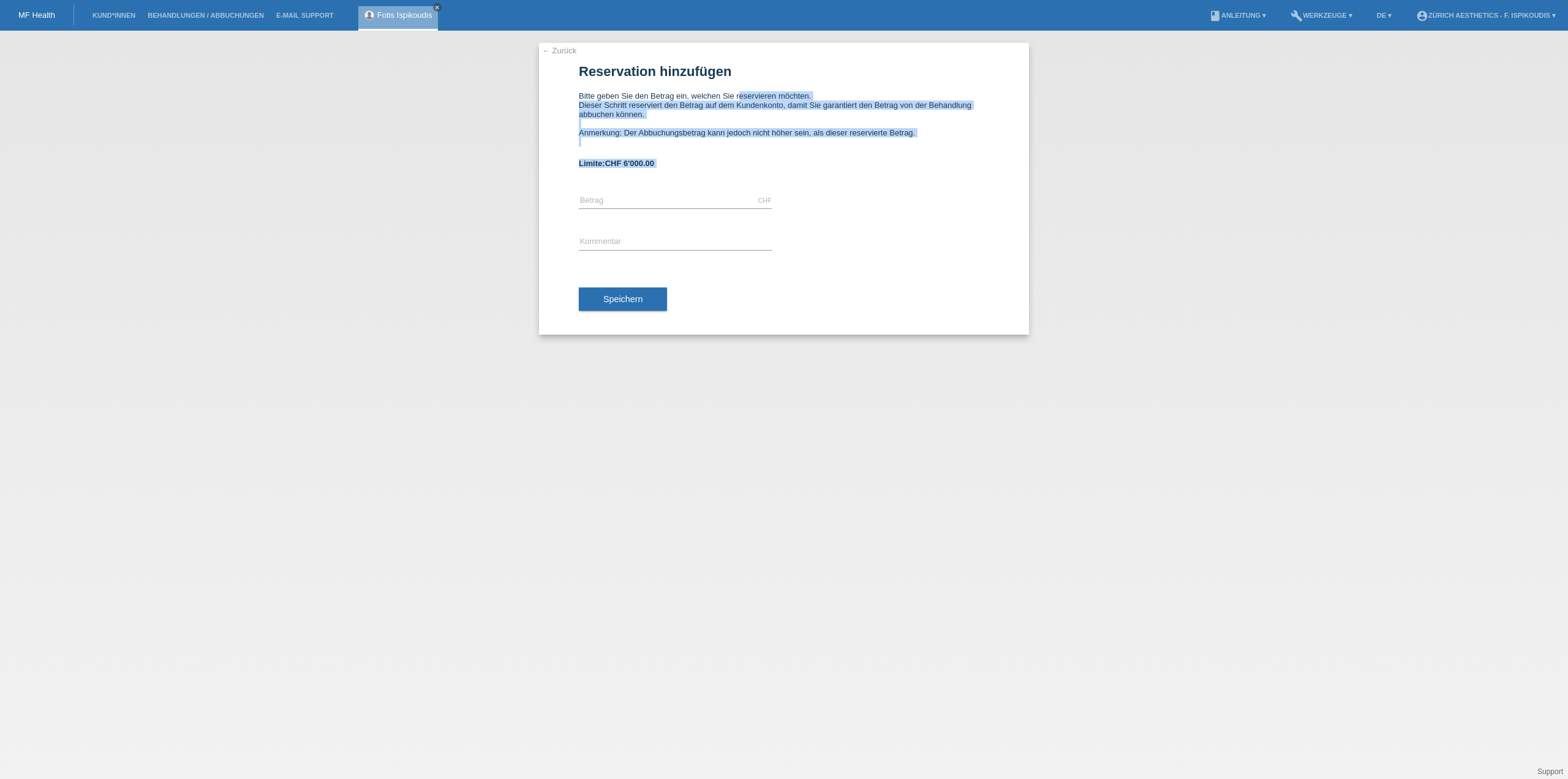
drag, startPoint x: 687, startPoint y: 165, endPoint x: 554, endPoint y: 100, distance: 148.0
click at [554, 100] on div "← Zurück Reservation hinzufügen Bitte geben Sie den Betrag ein, welchen Sie res…" at bounding box center [784, 188] width 490 height 292
click at [617, 101] on div "Bitte geben Sie den Betrag ein, welchen Sie reservieren möchten. Dieser Schritt…" at bounding box center [784, 119] width 411 height 56
click at [600, 98] on div "Bitte geben Sie den Betrag ein, welchen Sie reservieren möchten. Dieser Schritt…" at bounding box center [784, 119] width 411 height 56
drag, startPoint x: 577, startPoint y: 93, endPoint x: 721, endPoint y: 162, distance: 159.7
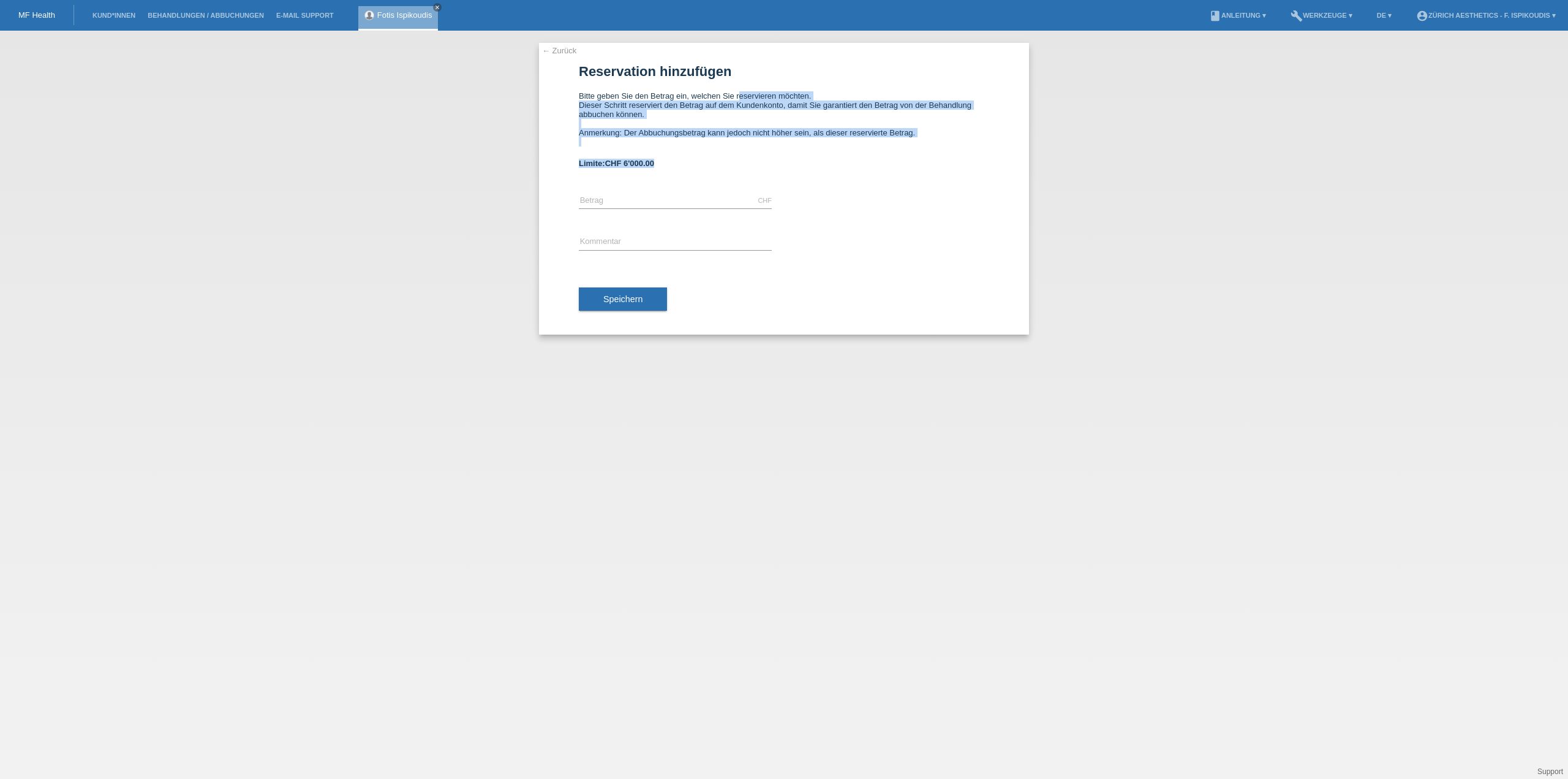
click at [721, 162] on div "← Zurück Reservation hinzufügen Bitte geben Sie den Betrag ein, welchen Sie res…" at bounding box center [784, 188] width 490 height 292
click at [721, 162] on div "Limite: CHF 6'000.00" at bounding box center [784, 163] width 411 height 9
drag, startPoint x: 718, startPoint y: 164, endPoint x: 572, endPoint y: 96, distance: 161.1
click at [569, 98] on div "← Zurück Reservation hinzufügen Bitte geben Sie den Betrag ein, welchen Sie res…" at bounding box center [784, 188] width 490 height 292
click at [565, 47] on link "← Zurück" at bounding box center [559, 50] width 34 height 9
